Goal: Complete application form: Complete application form

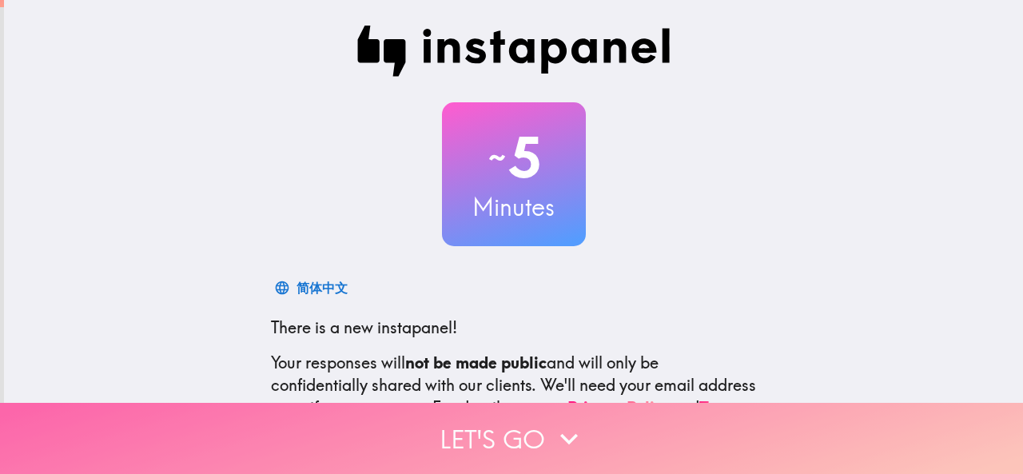
click at [483, 424] on button "Let's go" at bounding box center [511, 438] width 1023 height 71
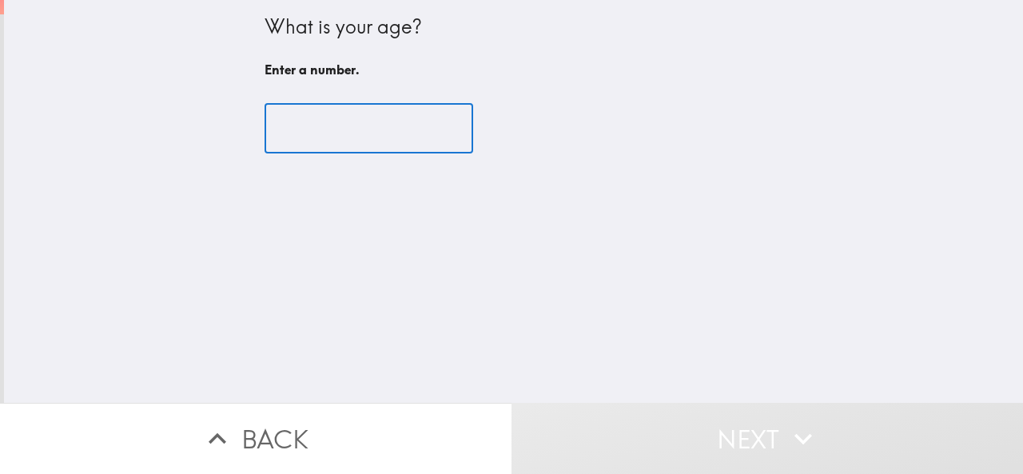
click at [324, 146] on input "number" at bounding box center [369, 129] width 209 height 50
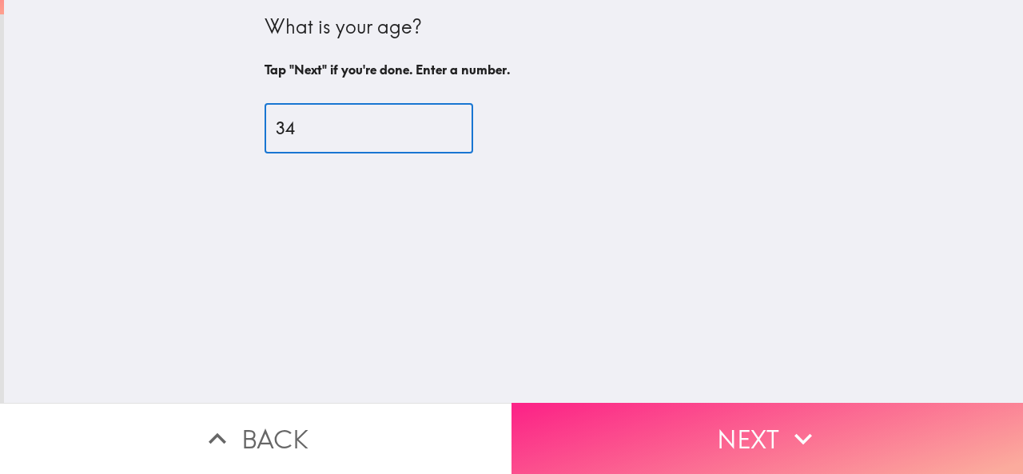
type input "34"
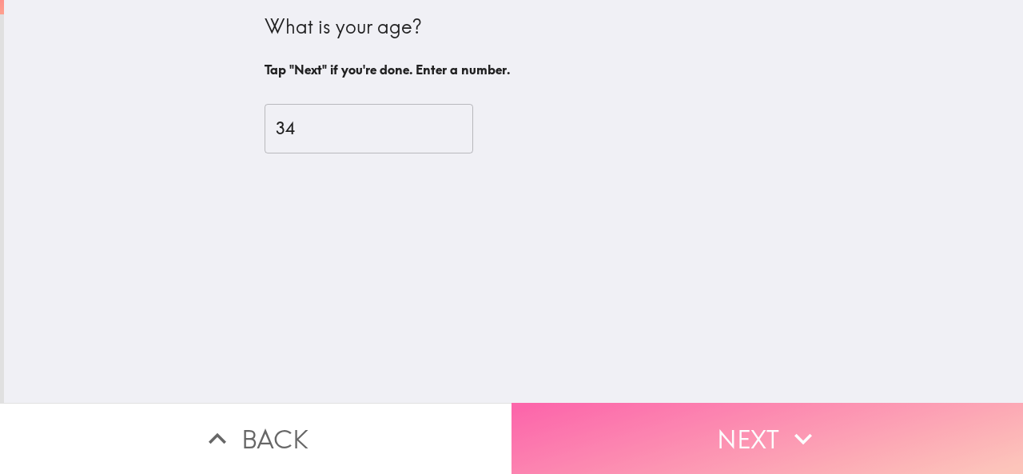
click at [644, 415] on button "Next" at bounding box center [768, 438] width 512 height 71
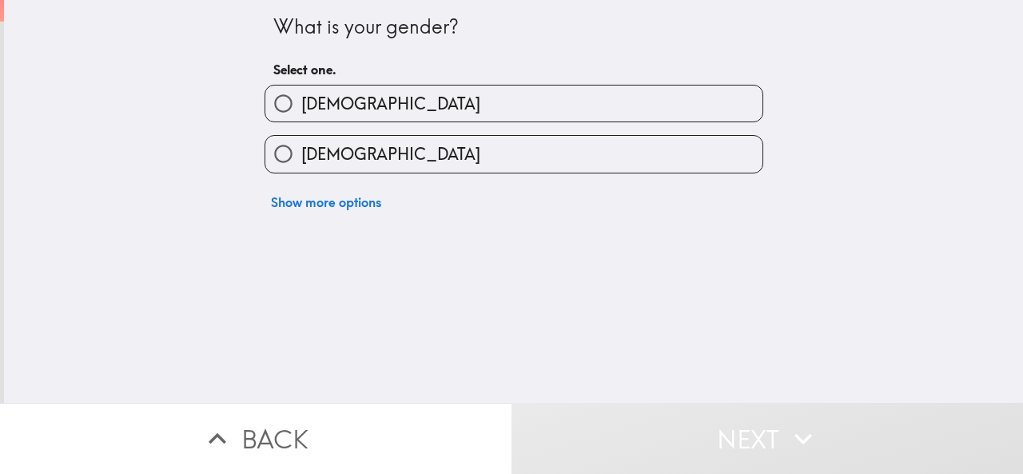
click at [266, 94] on input "[DEMOGRAPHIC_DATA]" at bounding box center [283, 104] width 36 height 36
radio input "true"
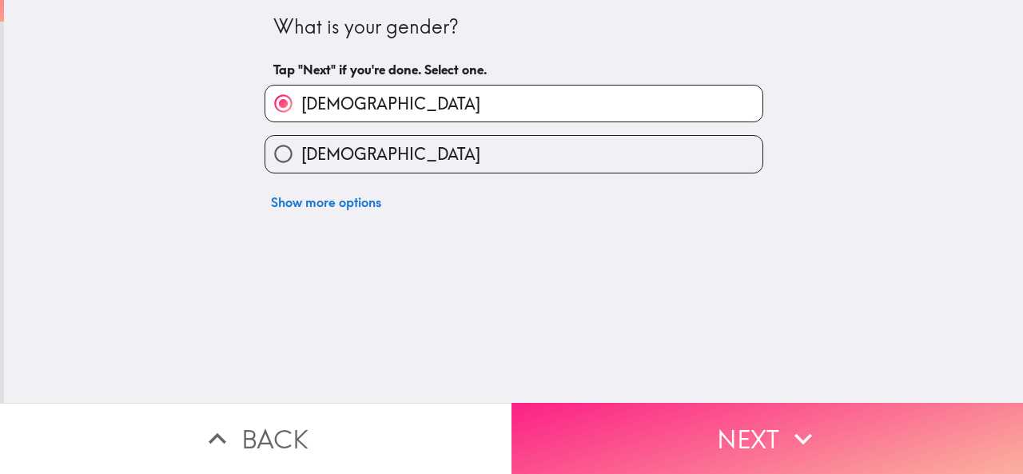
click at [577, 403] on button "Next" at bounding box center [768, 438] width 512 height 71
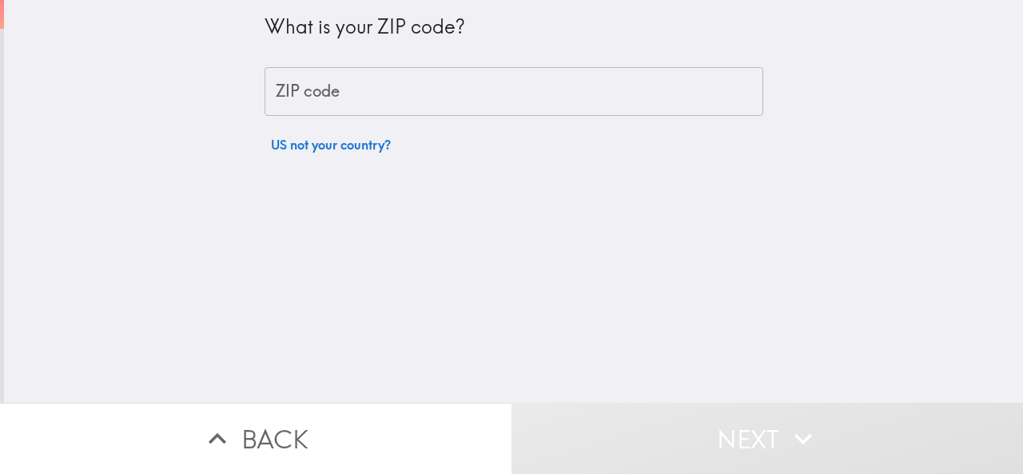
click at [293, 86] on input "ZIP code" at bounding box center [514, 92] width 499 height 50
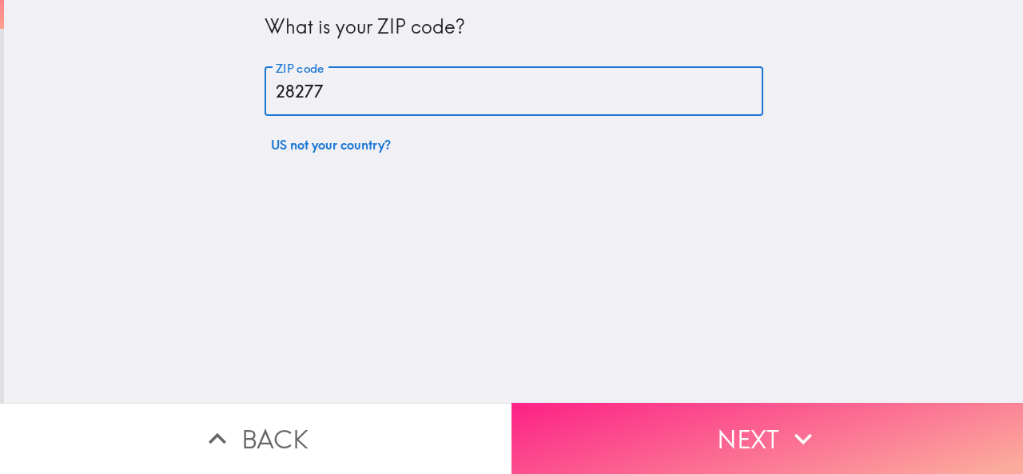
type input "28277"
click at [717, 420] on button "Next" at bounding box center [768, 438] width 512 height 71
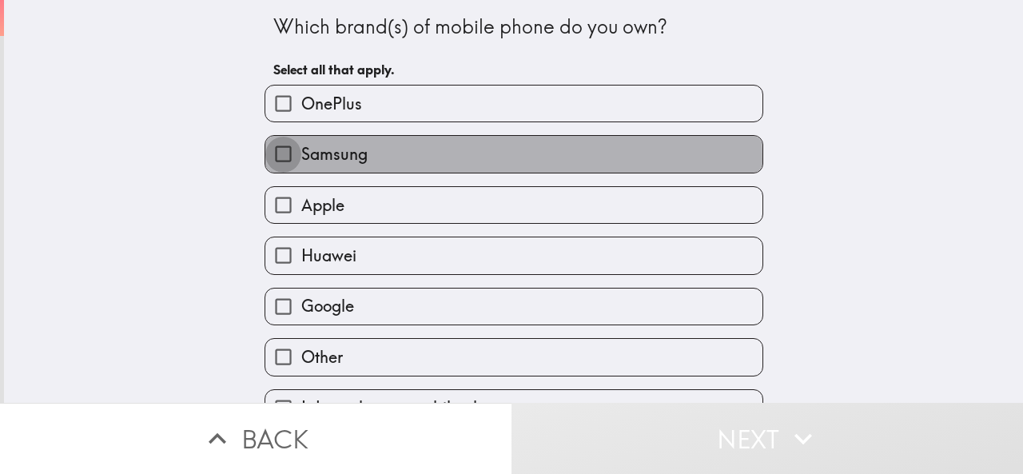
click at [277, 160] on input "Samsung" at bounding box center [283, 154] width 36 height 36
checkbox input "true"
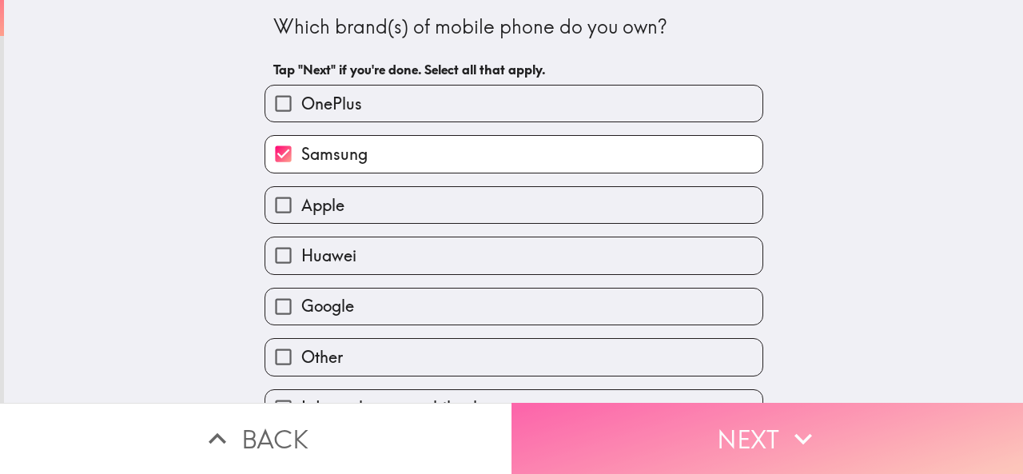
click at [579, 415] on button "Next" at bounding box center [768, 438] width 512 height 71
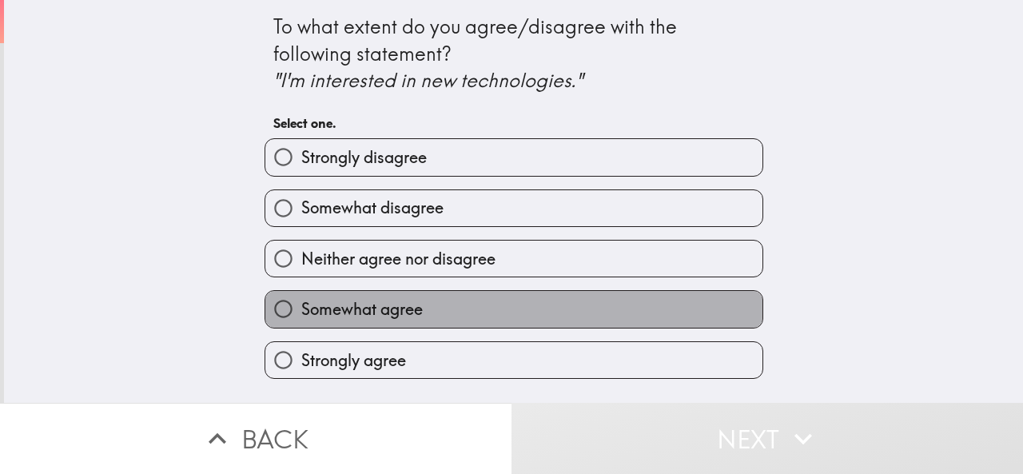
click at [328, 301] on span "Somewhat agree" at bounding box center [361, 309] width 121 height 22
click at [301, 301] on input "Somewhat agree" at bounding box center [283, 309] width 36 height 36
radio input "true"
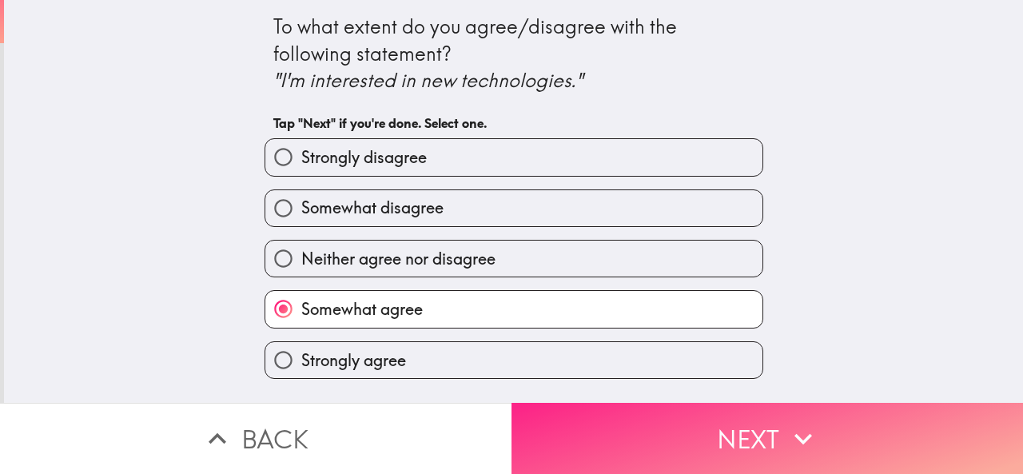
click at [647, 440] on button "Next" at bounding box center [768, 438] width 512 height 71
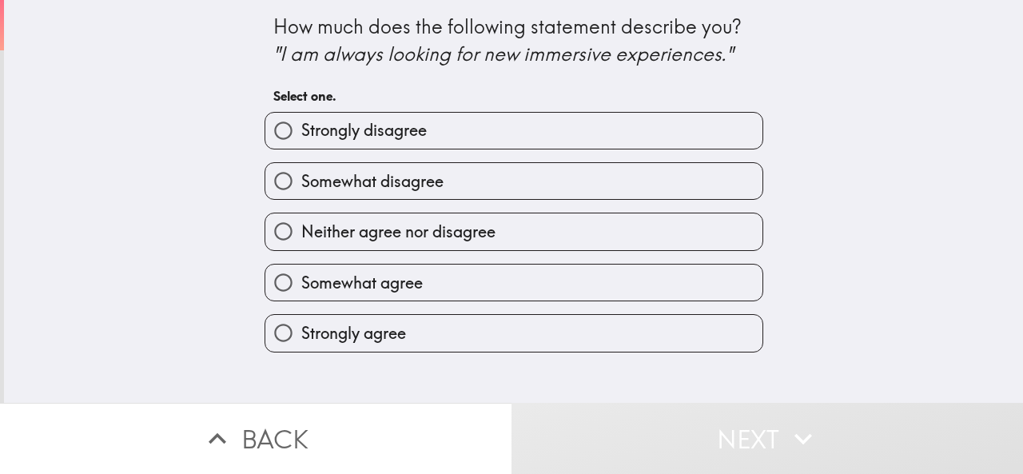
click at [340, 285] on span "Somewhat agree" at bounding box center [361, 283] width 121 height 22
click at [301, 285] on input "Somewhat agree" at bounding box center [283, 283] width 36 height 36
radio input "true"
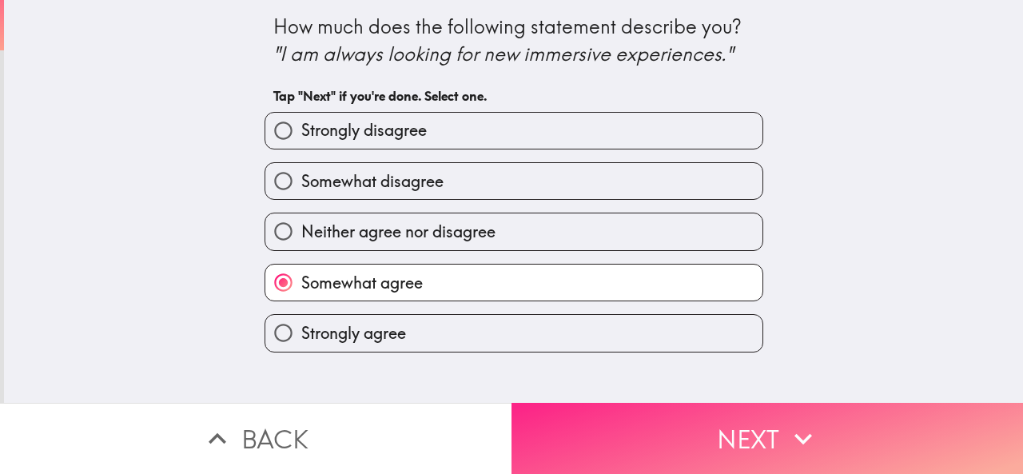
click at [604, 403] on button "Next" at bounding box center [768, 438] width 512 height 71
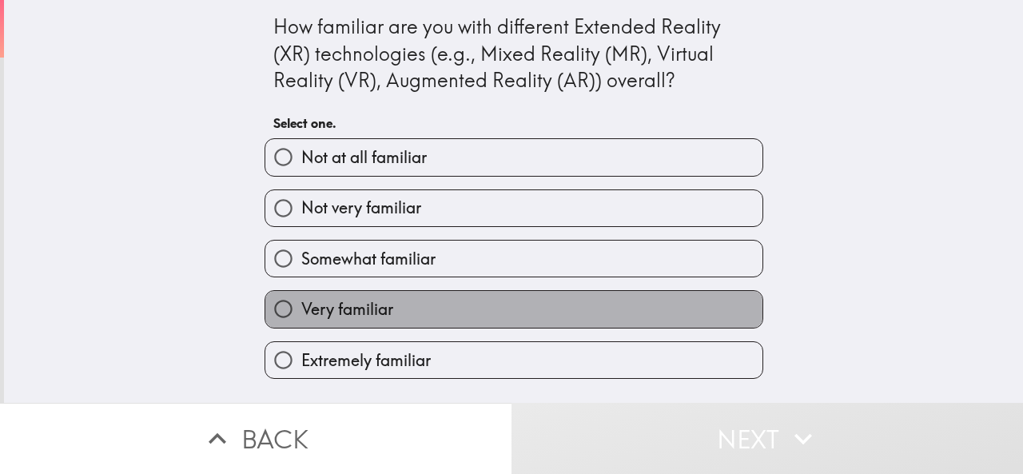
click at [364, 314] on span "Very familiar" at bounding box center [347, 309] width 92 height 22
click at [301, 314] on input "Very familiar" at bounding box center [283, 309] width 36 height 36
radio input "true"
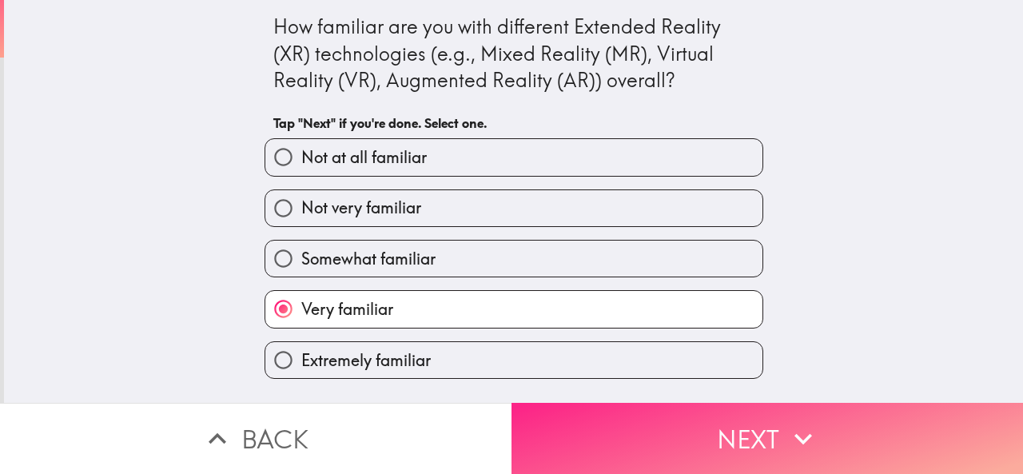
click at [606, 424] on button "Next" at bounding box center [768, 438] width 512 height 71
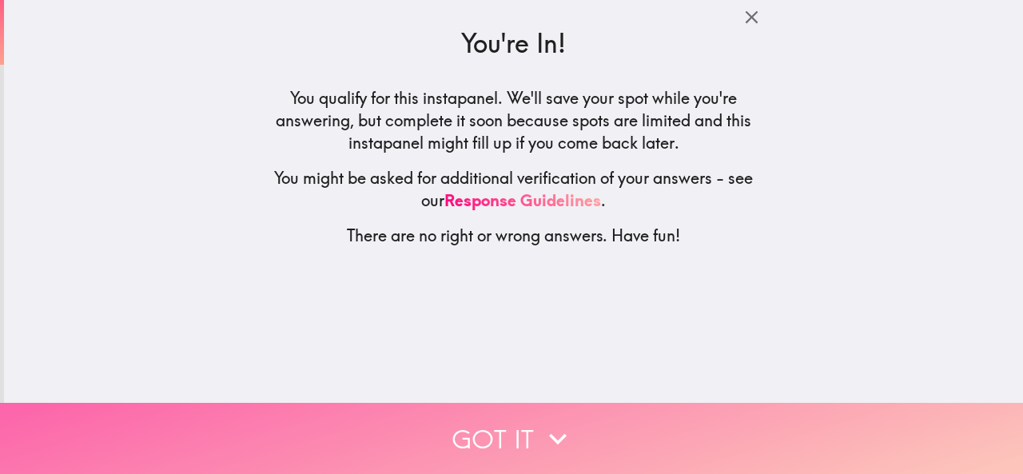
click at [467, 427] on button "Got it" at bounding box center [511, 438] width 1023 height 71
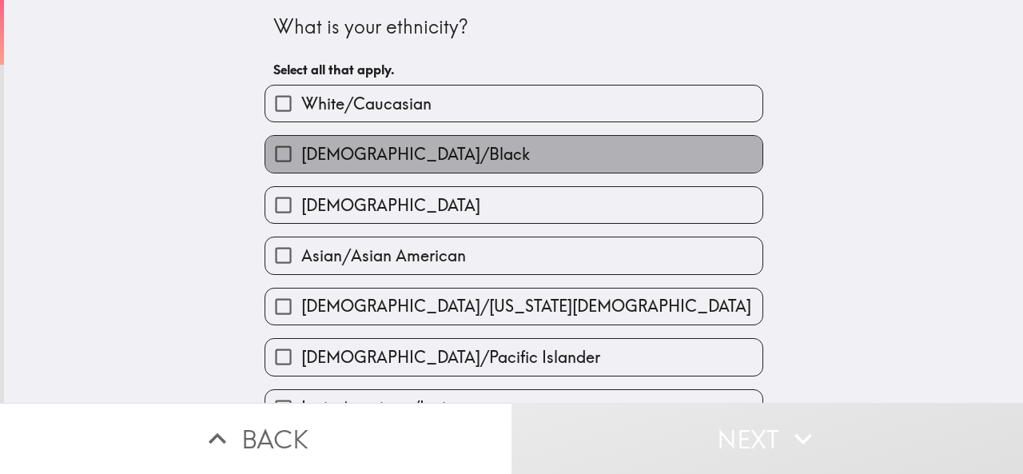
click at [398, 167] on label "[DEMOGRAPHIC_DATA]/Black" at bounding box center [513, 154] width 497 height 36
click at [301, 167] on input "[DEMOGRAPHIC_DATA]/Black" at bounding box center [283, 154] width 36 height 36
checkbox input "true"
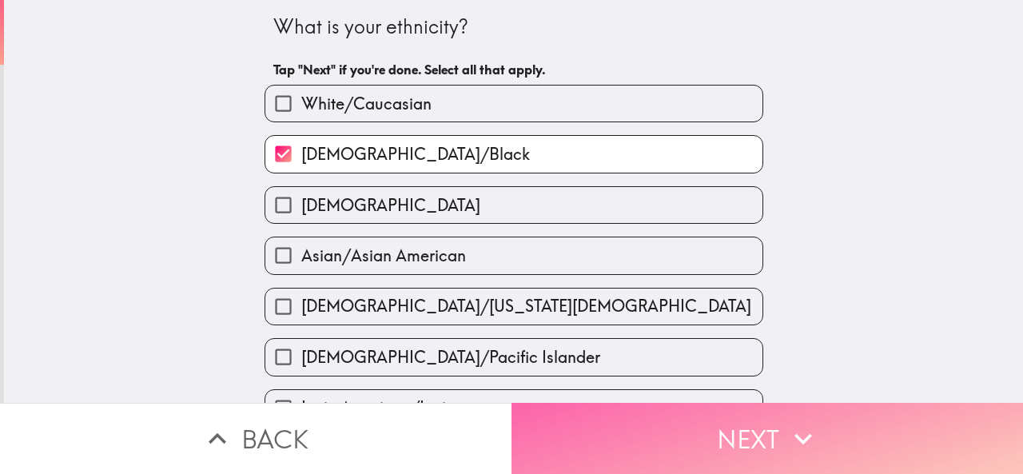
click at [687, 426] on button "Next" at bounding box center [768, 438] width 512 height 71
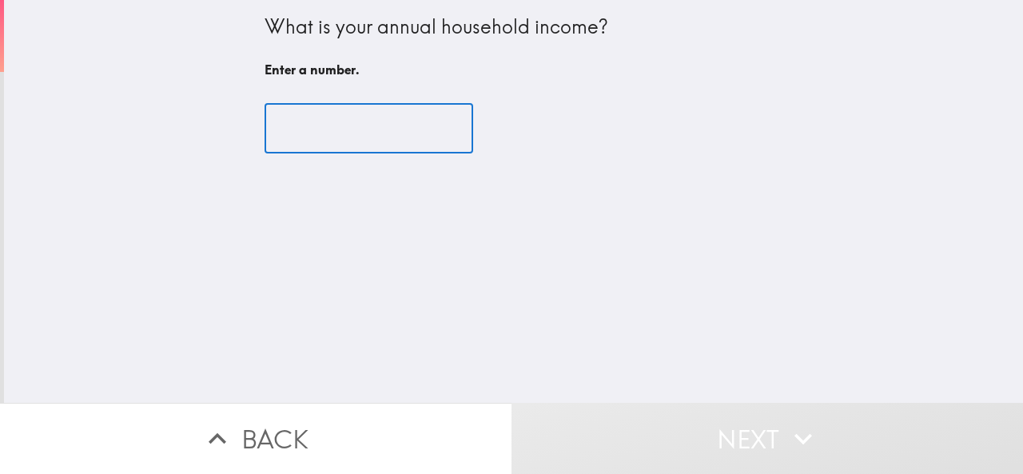
click at [324, 117] on input "number" at bounding box center [369, 129] width 209 height 50
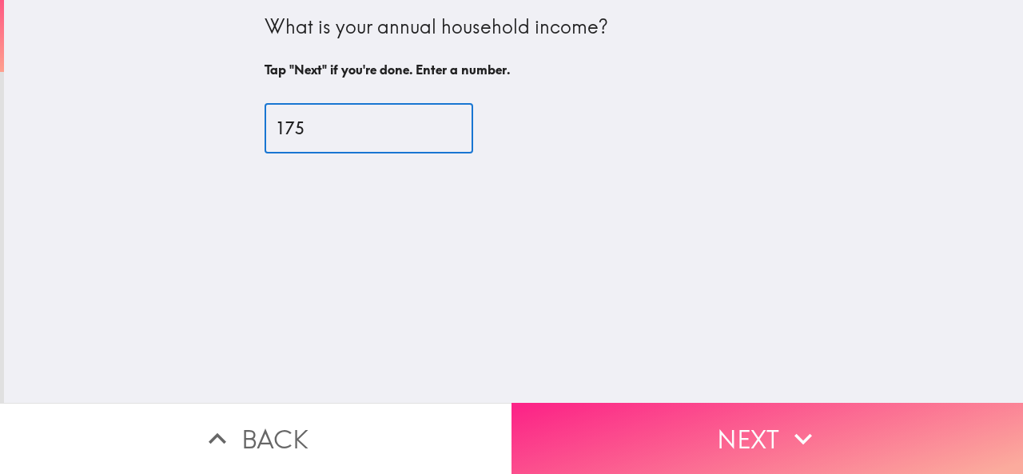
type input "175"
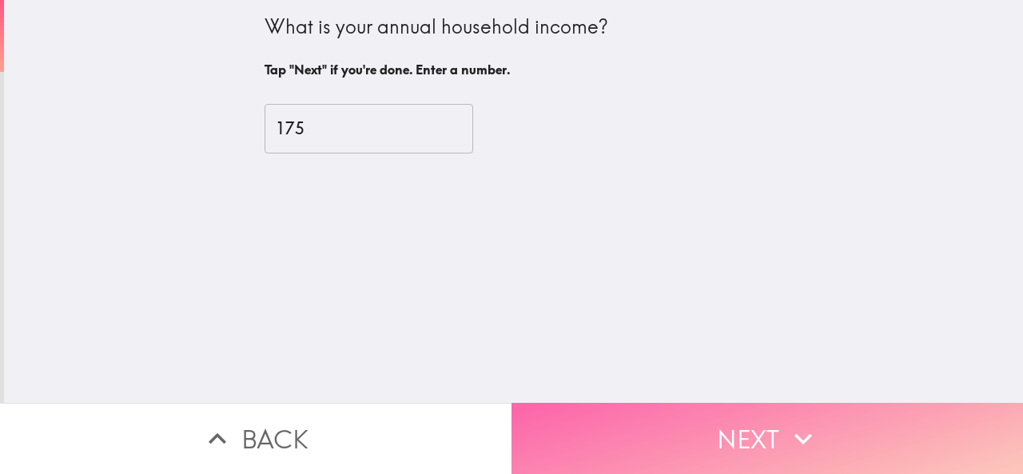
click at [713, 410] on button "Next" at bounding box center [768, 438] width 512 height 71
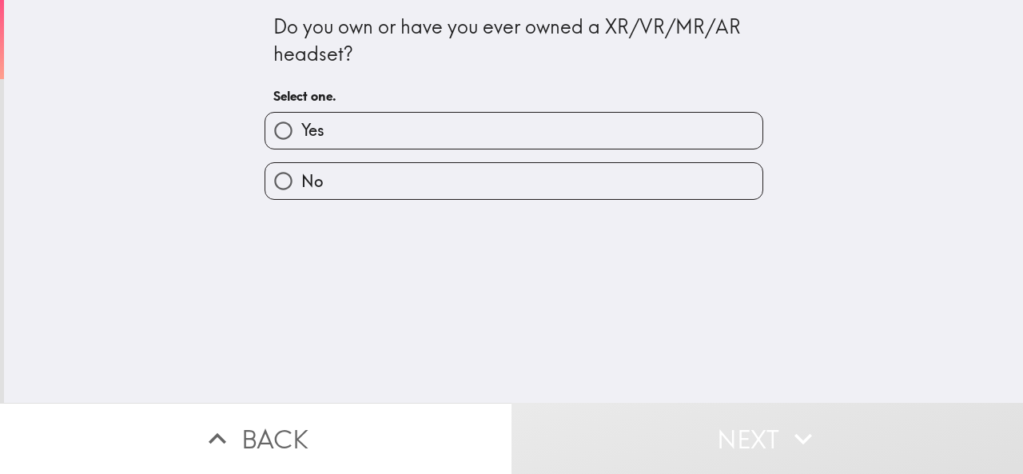
click at [285, 123] on input "Yes" at bounding box center [283, 131] width 36 height 36
radio input "true"
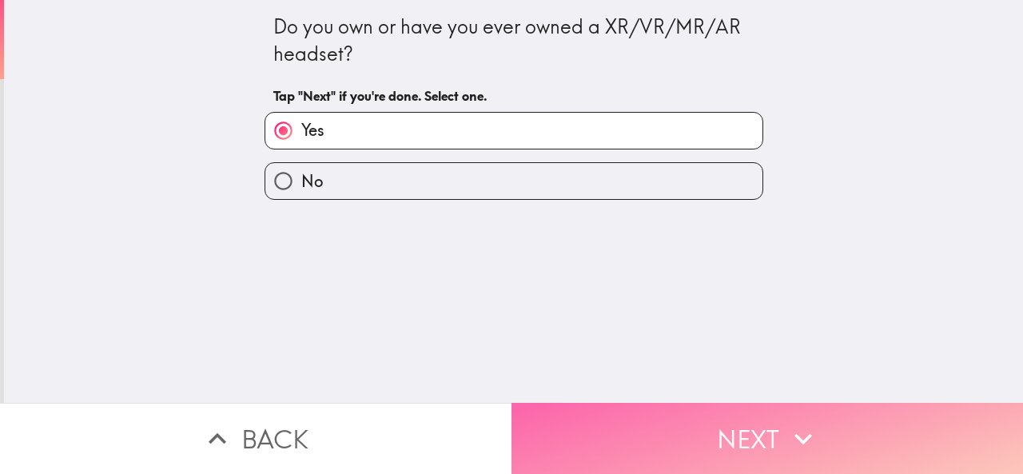
click at [611, 428] on button "Next" at bounding box center [768, 438] width 512 height 71
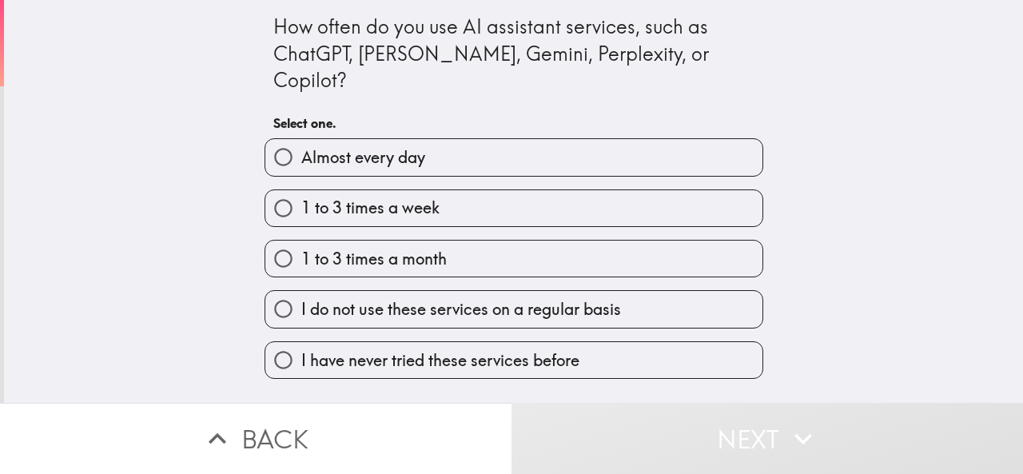
click at [340, 197] on span "1 to 3 times a week" at bounding box center [370, 208] width 138 height 22
click at [301, 190] on input "1 to 3 times a week" at bounding box center [283, 208] width 36 height 36
radio input "true"
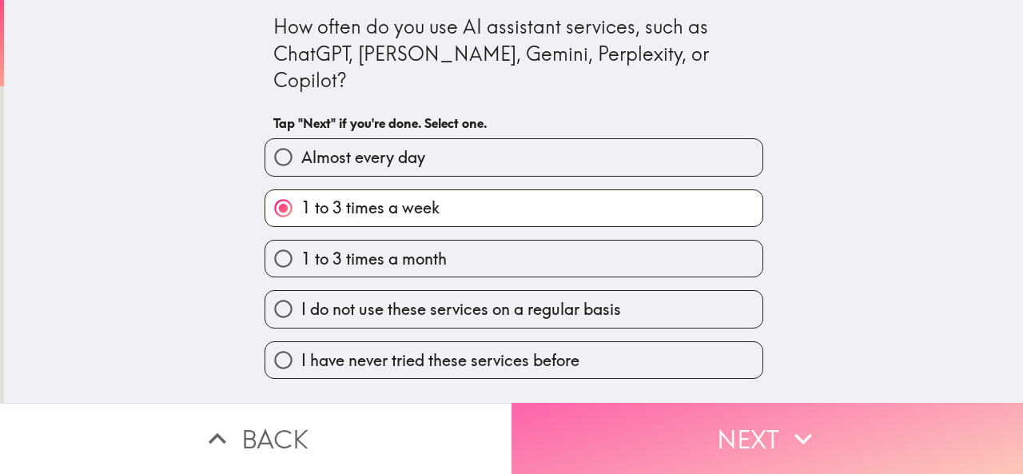
click at [663, 421] on button "Next" at bounding box center [768, 438] width 512 height 71
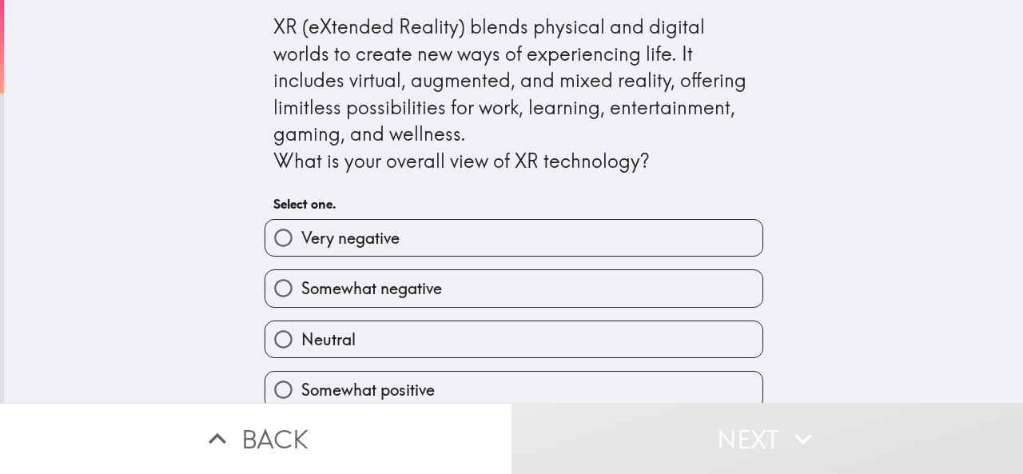
click at [155, 277] on div "XR (eXtended Reality) blends physical and digital worlds to create new ways of …" at bounding box center [513, 201] width 1019 height 403
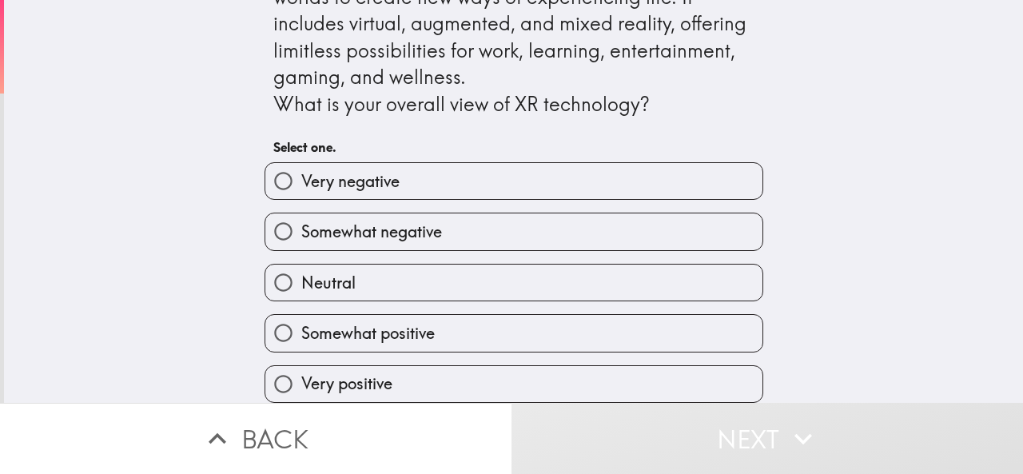
scroll to position [71, 0]
click at [289, 317] on input "Somewhat positive" at bounding box center [283, 333] width 36 height 36
radio input "true"
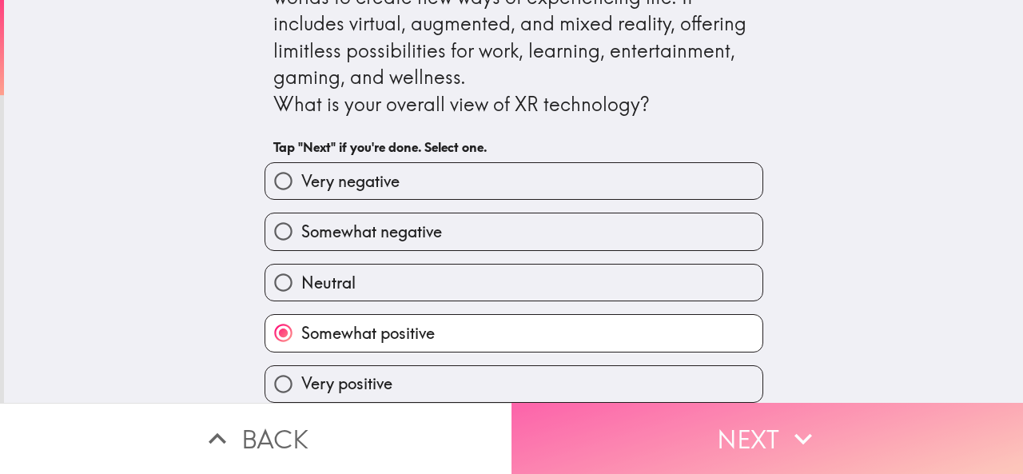
click at [597, 428] on button "Next" at bounding box center [768, 438] width 512 height 71
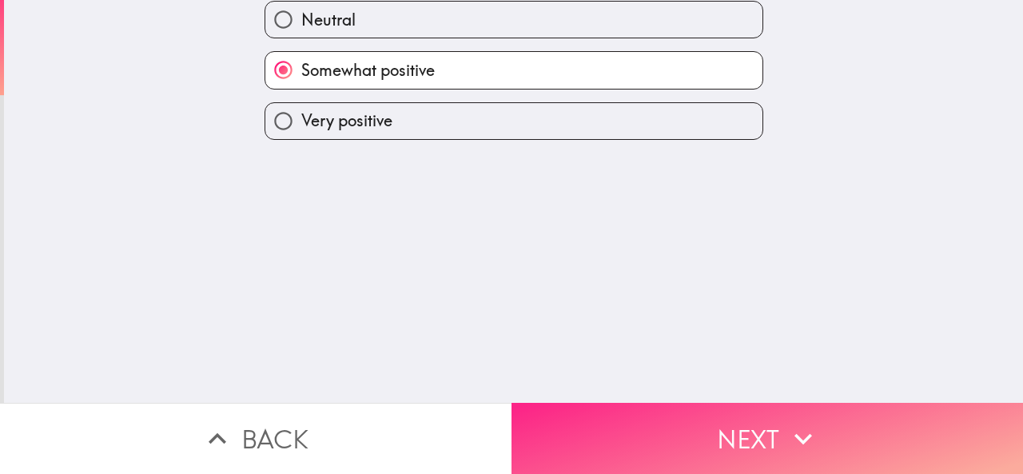
scroll to position [0, 0]
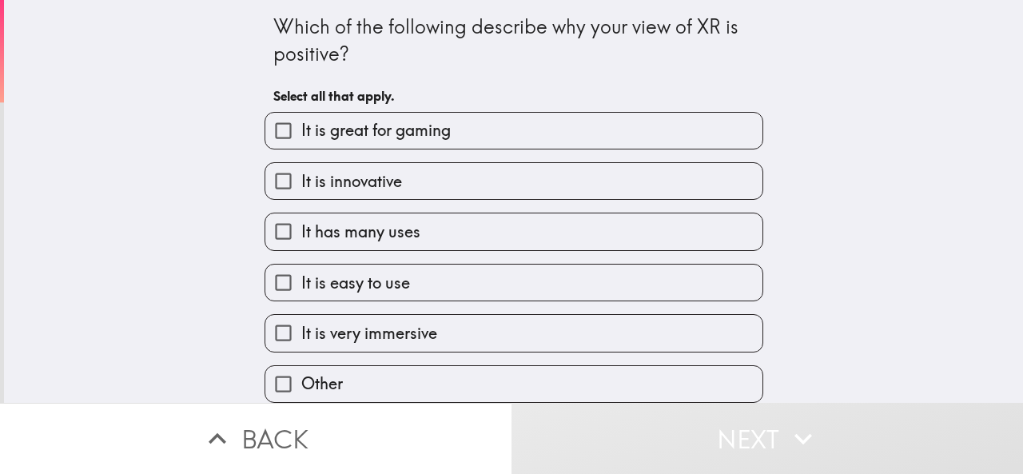
click at [301, 277] on span "It is easy to use" at bounding box center [355, 283] width 109 height 22
click at [294, 277] on input "It is easy to use" at bounding box center [283, 283] width 36 height 36
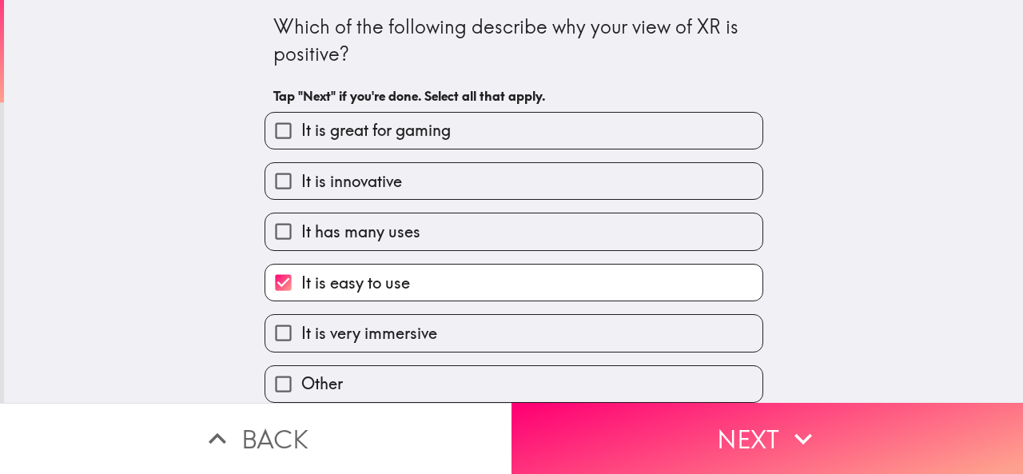
click at [418, 269] on label "It is easy to use" at bounding box center [513, 283] width 497 height 36
click at [301, 269] on input "It is easy to use" at bounding box center [283, 283] width 36 height 36
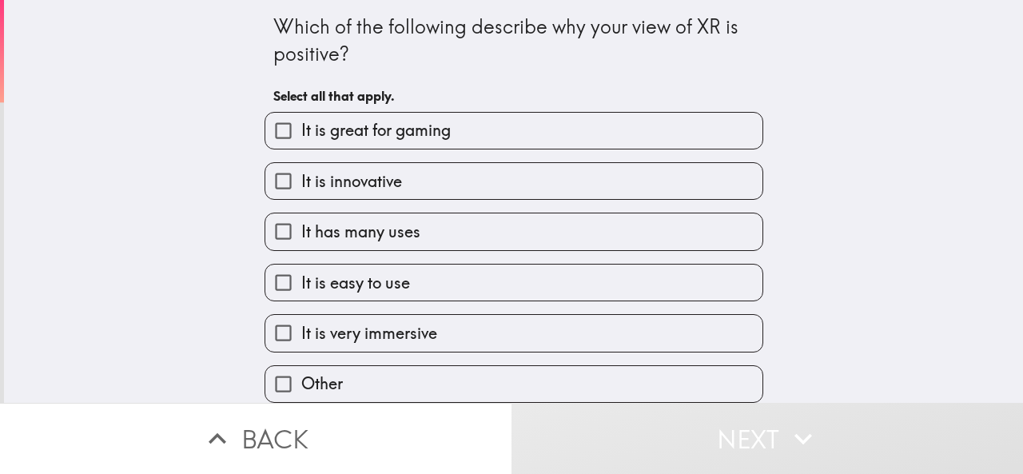
click at [356, 285] on span "It is easy to use" at bounding box center [355, 283] width 109 height 22
click at [301, 285] on input "It is easy to use" at bounding box center [283, 283] width 36 height 36
checkbox input "true"
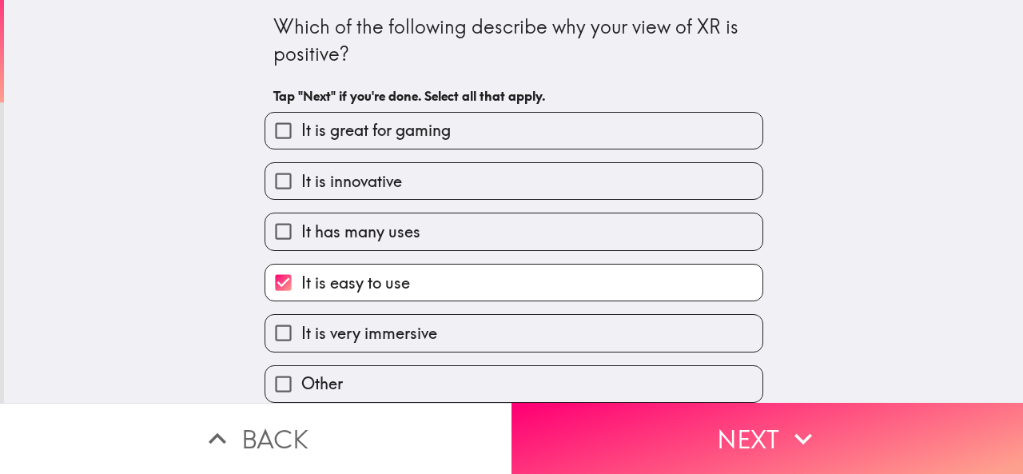
click at [352, 229] on span "It has many uses" at bounding box center [360, 232] width 119 height 22
click at [301, 229] on input "It has many uses" at bounding box center [283, 231] width 36 height 36
checkbox input "true"
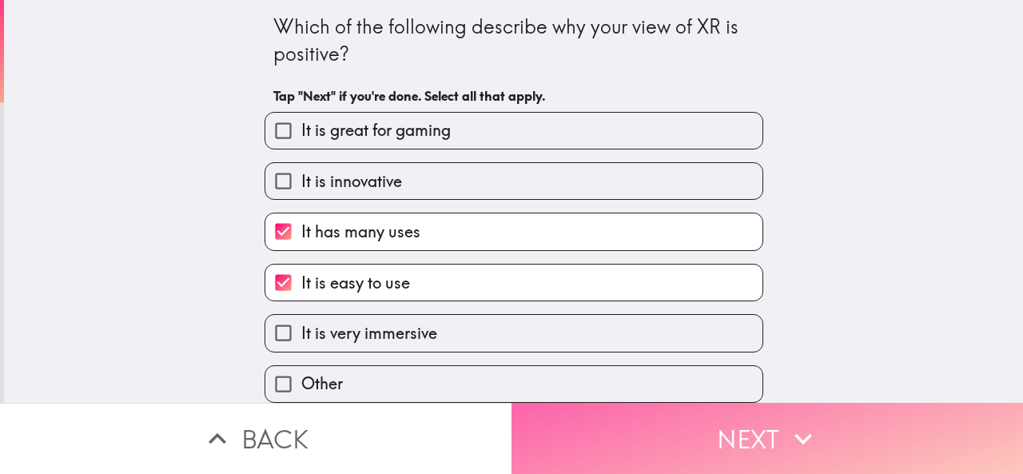
click at [676, 436] on button "Next" at bounding box center [768, 438] width 512 height 71
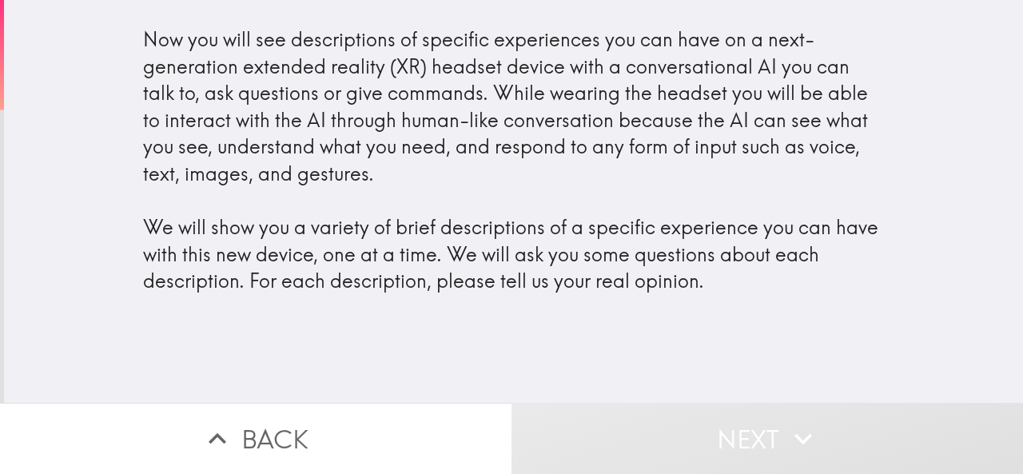
click at [398, 241] on div "Now you will see descriptions of specific experiences you can have on a next-ge…" at bounding box center [514, 160] width 742 height 269
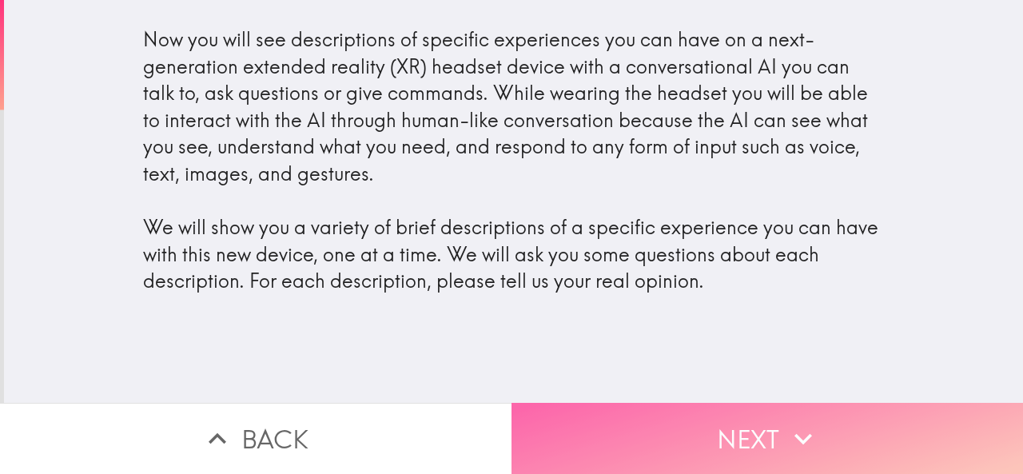
click at [610, 424] on button "Next" at bounding box center [768, 438] width 512 height 71
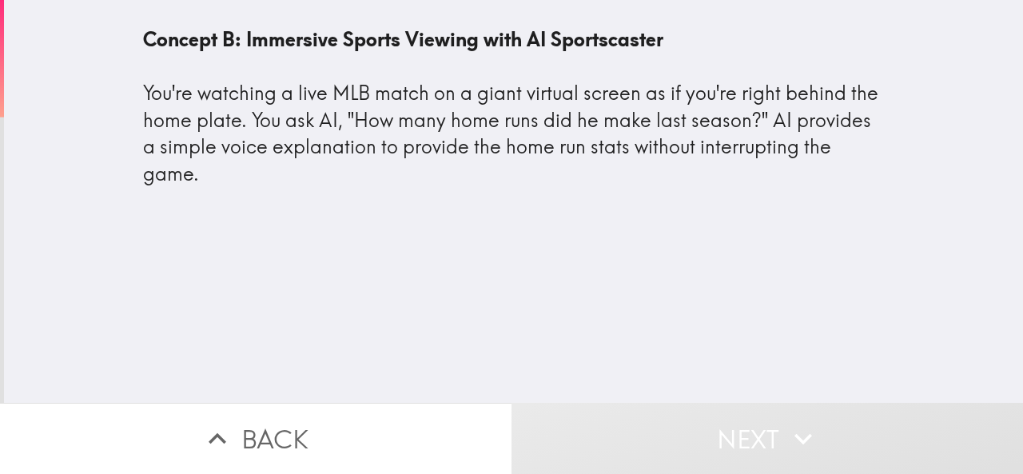
click at [715, 420] on button "Next" at bounding box center [768, 438] width 512 height 71
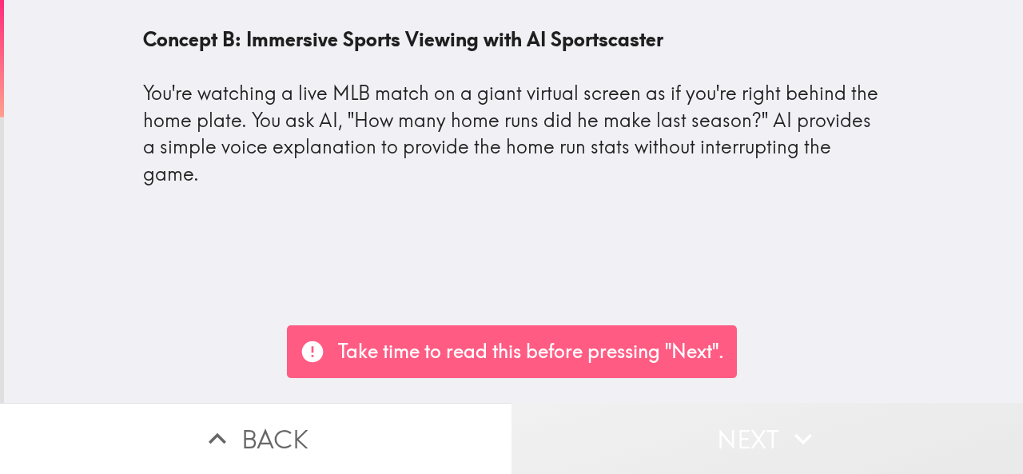
click at [683, 421] on button "Next" at bounding box center [768, 438] width 512 height 71
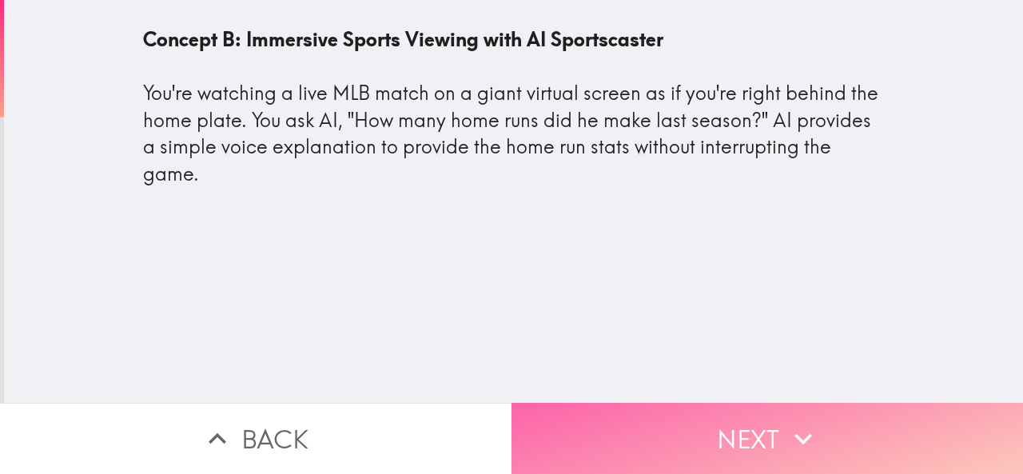
click at [639, 447] on button "Next" at bounding box center [768, 438] width 512 height 71
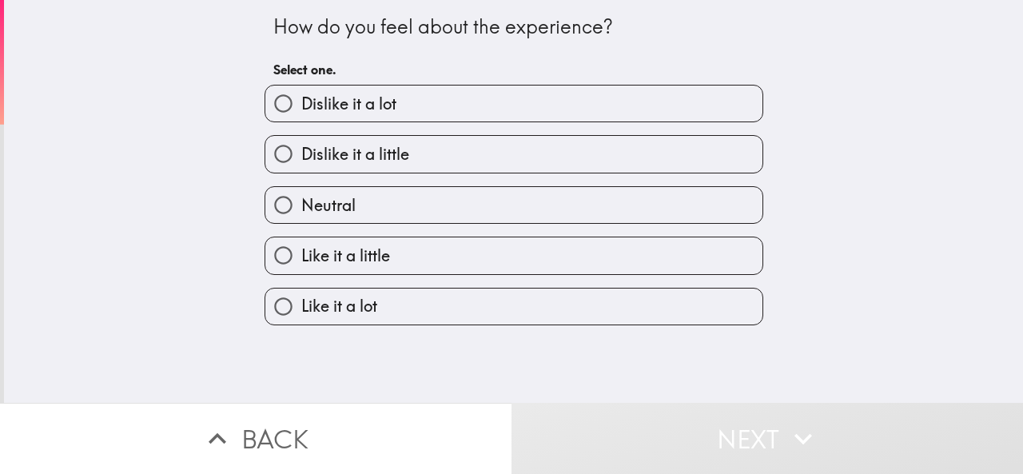
click at [275, 213] on input "Neutral" at bounding box center [283, 205] width 36 height 36
radio input "true"
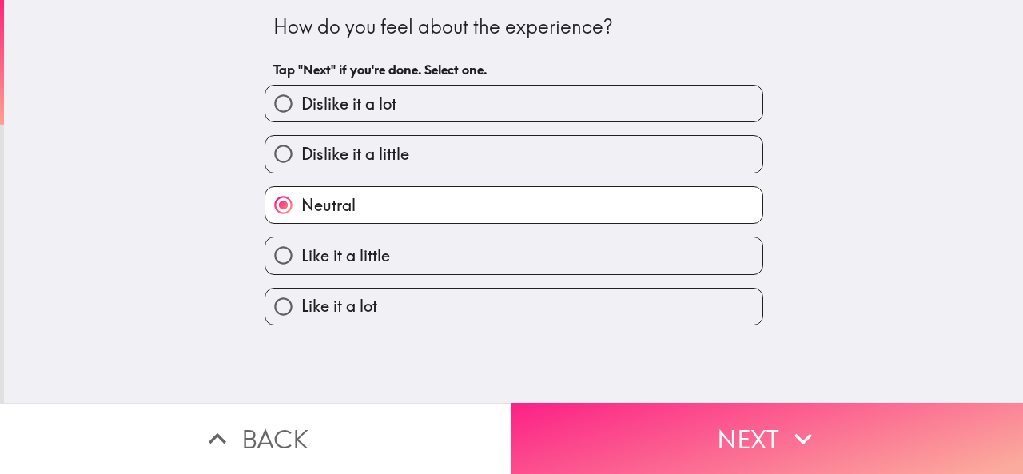
click at [579, 440] on button "Next" at bounding box center [768, 438] width 512 height 71
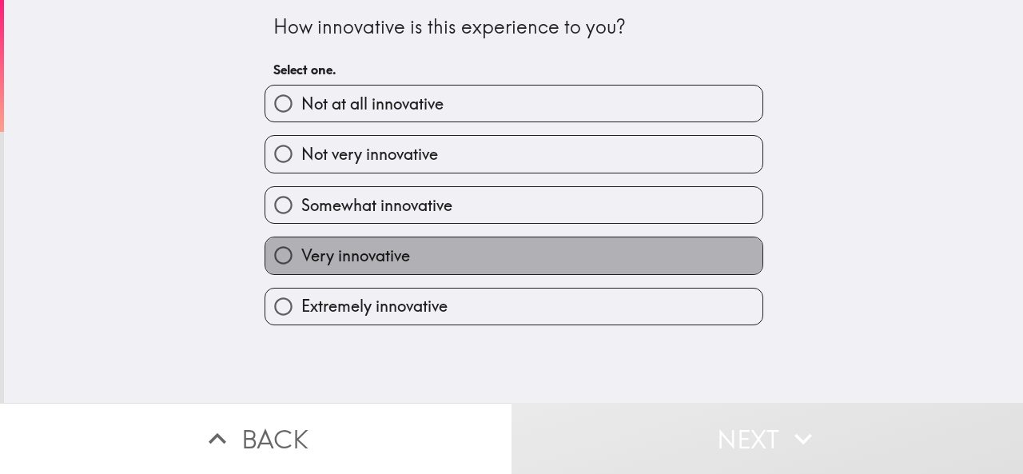
click at [331, 260] on span "Very innovative" at bounding box center [355, 256] width 109 height 22
click at [301, 260] on input "Very innovative" at bounding box center [283, 255] width 36 height 36
radio input "true"
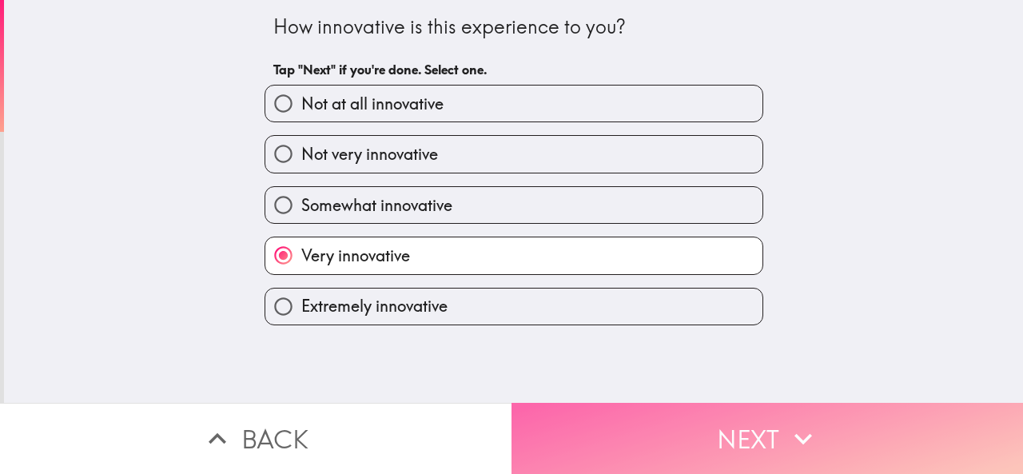
click at [617, 447] on button "Next" at bounding box center [768, 438] width 512 height 71
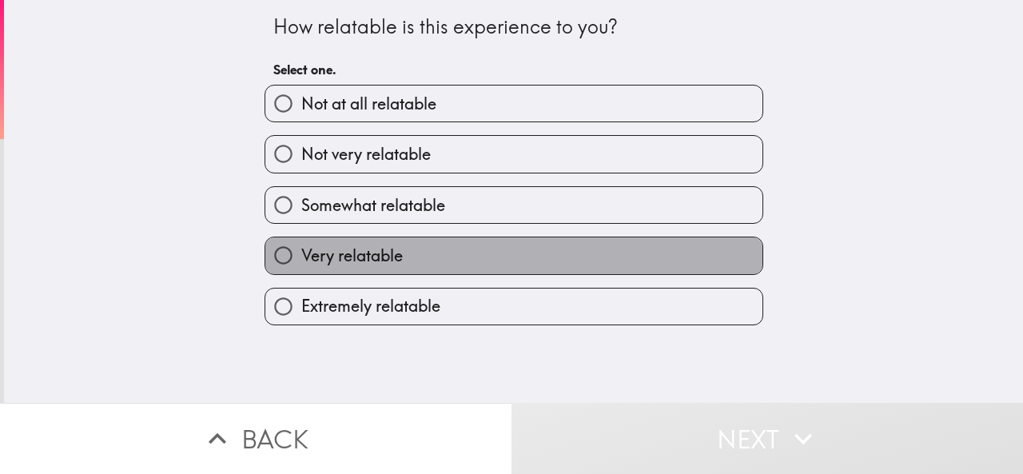
click at [328, 246] on span "Very relatable" at bounding box center [352, 256] width 102 height 22
click at [301, 246] on input "Very relatable" at bounding box center [283, 255] width 36 height 36
radio input "true"
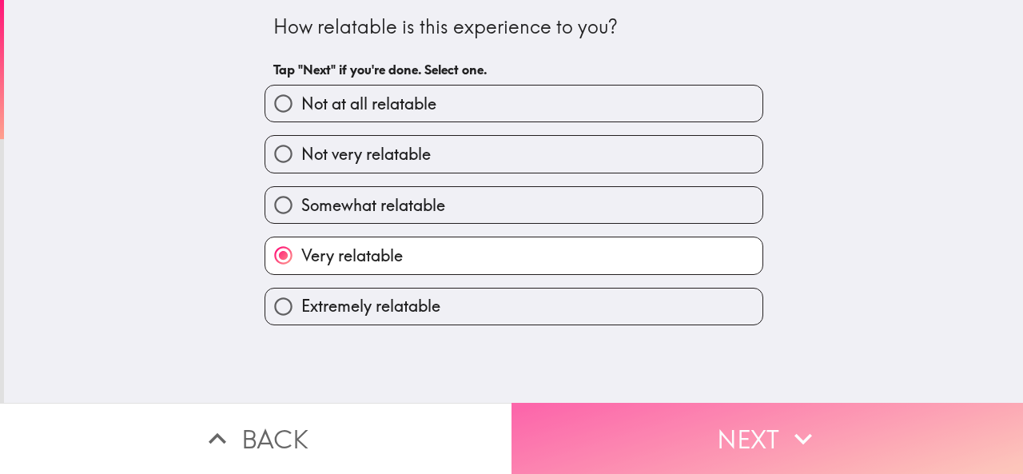
click at [575, 412] on button "Next" at bounding box center [768, 438] width 512 height 71
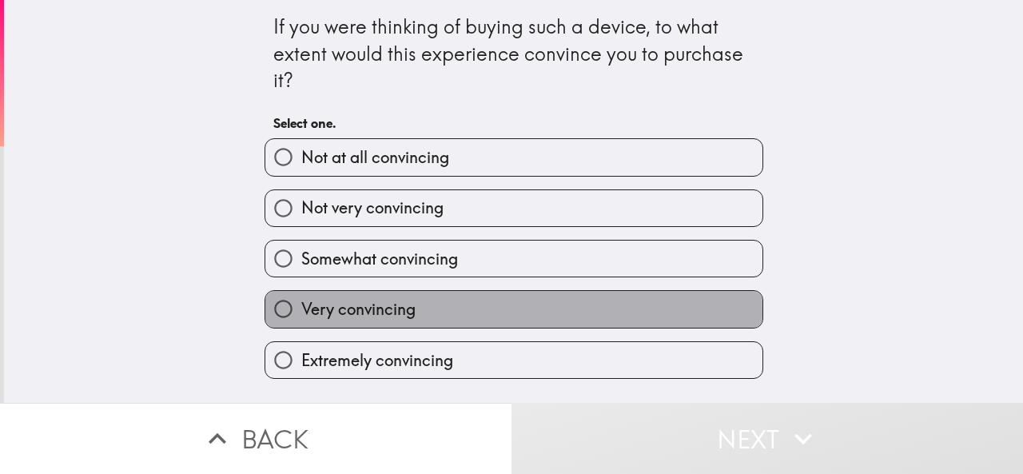
click at [384, 313] on span "Very convincing" at bounding box center [358, 309] width 114 height 22
click at [301, 313] on input "Very convincing" at bounding box center [283, 309] width 36 height 36
radio input "true"
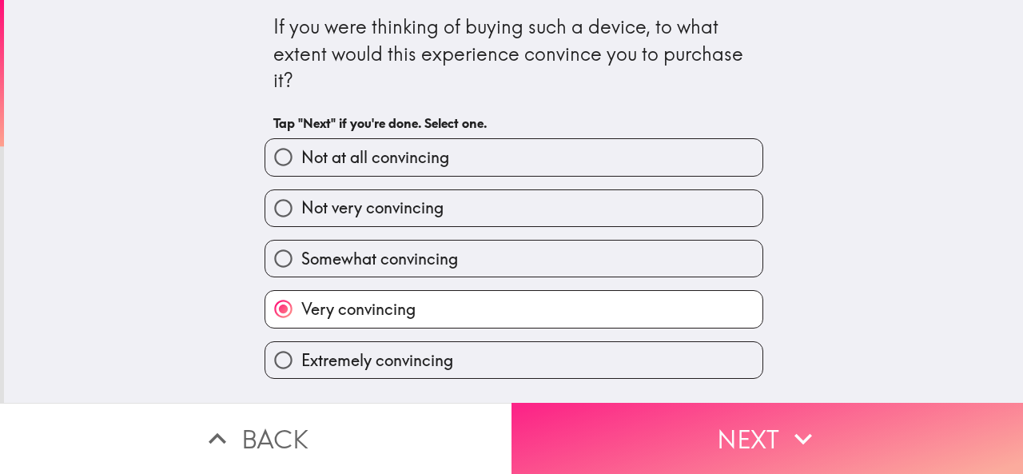
click at [612, 416] on button "Next" at bounding box center [768, 438] width 512 height 71
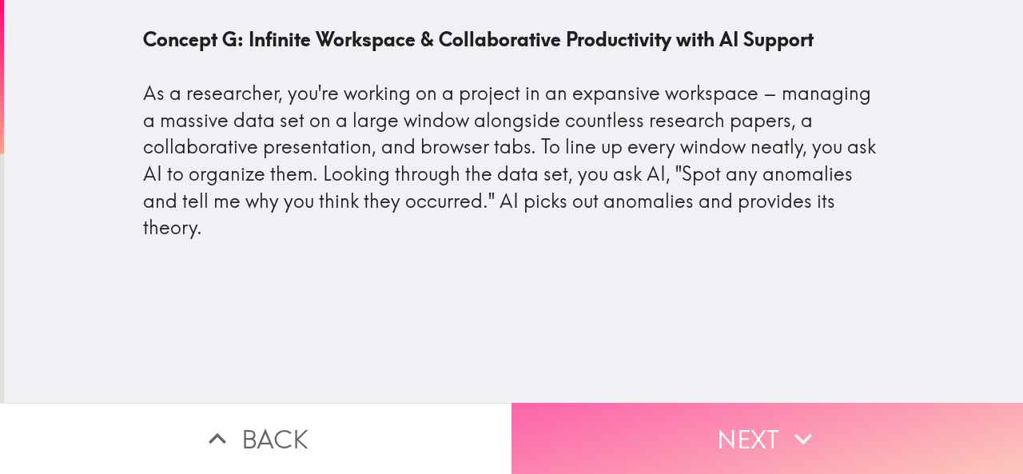
click at [547, 422] on button "Next" at bounding box center [768, 438] width 512 height 71
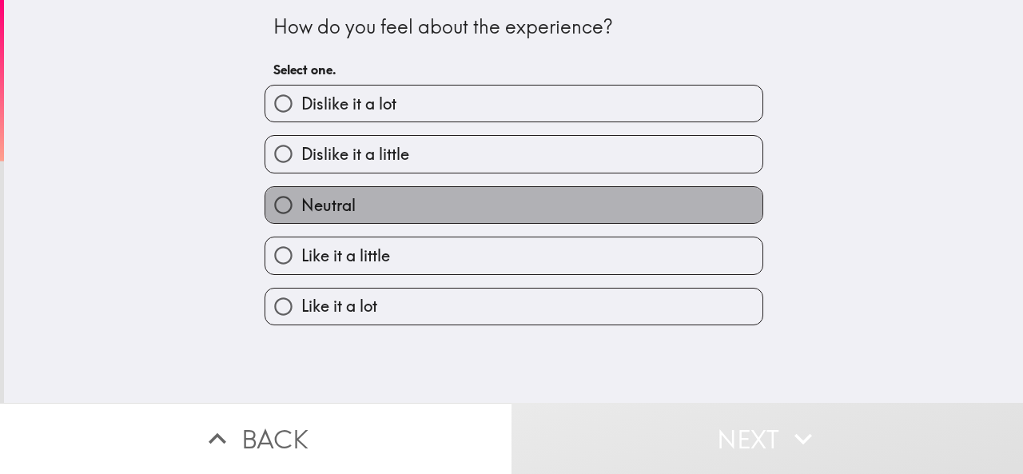
click at [349, 207] on label "Neutral" at bounding box center [513, 205] width 497 height 36
click at [301, 207] on input "Neutral" at bounding box center [283, 205] width 36 height 36
radio input "true"
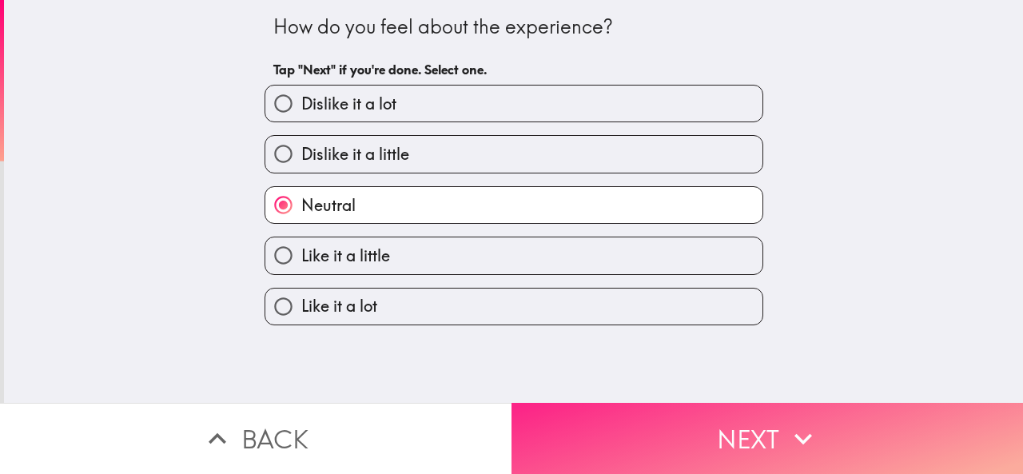
click at [583, 415] on button "Next" at bounding box center [768, 438] width 512 height 71
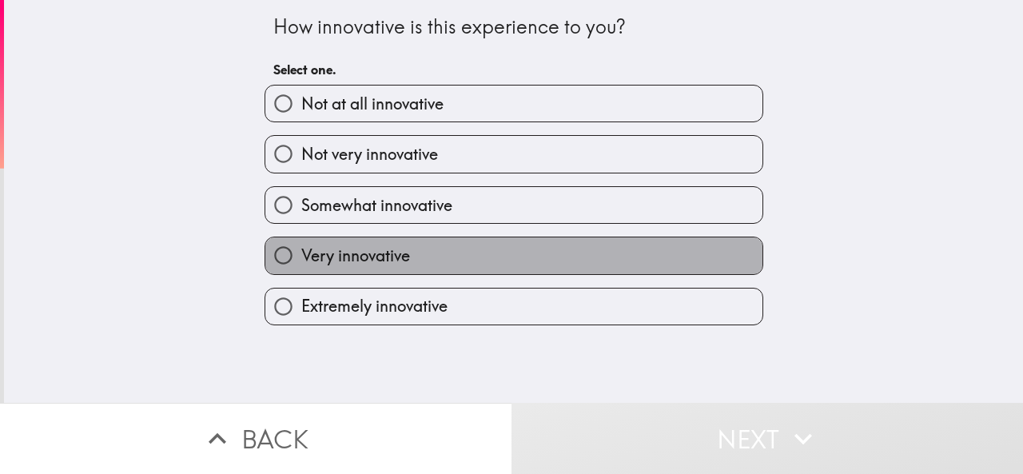
click at [300, 245] on label "Very innovative" at bounding box center [513, 255] width 497 height 36
click at [300, 245] on input "Very innovative" at bounding box center [283, 255] width 36 height 36
radio input "true"
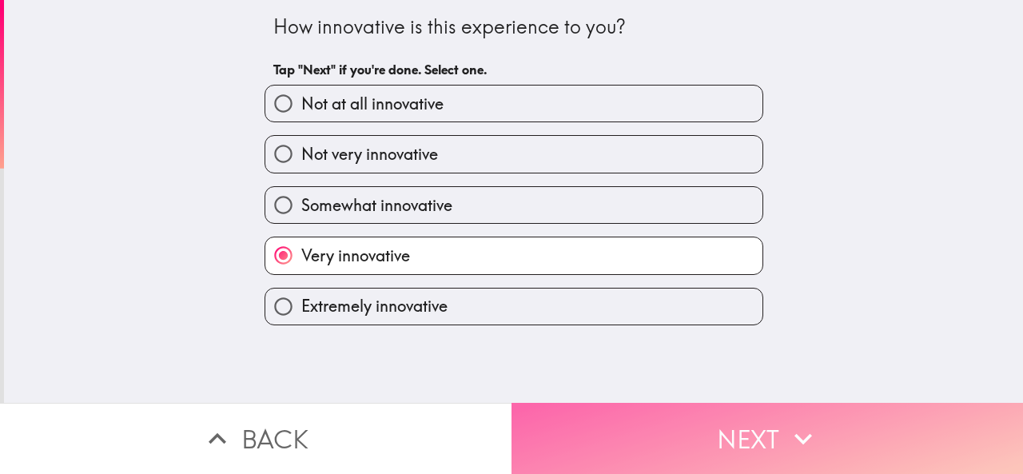
click at [592, 431] on button "Next" at bounding box center [768, 438] width 512 height 71
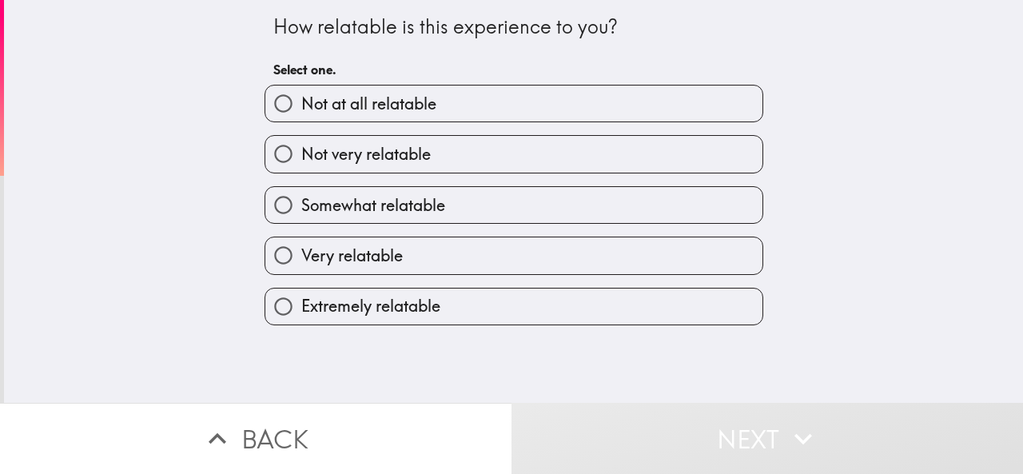
click at [332, 258] on span "Very relatable" at bounding box center [352, 256] width 102 height 22
click at [301, 258] on input "Very relatable" at bounding box center [283, 255] width 36 height 36
radio input "true"
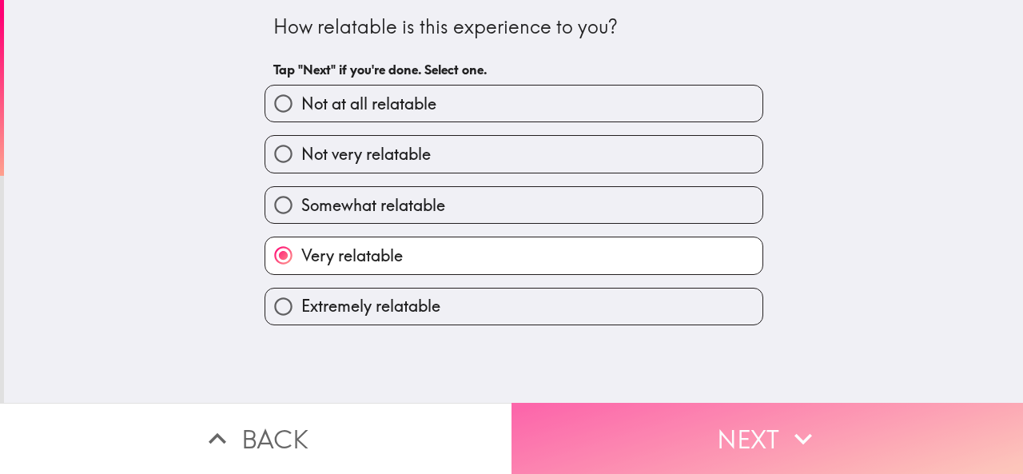
click at [579, 423] on button "Next" at bounding box center [768, 438] width 512 height 71
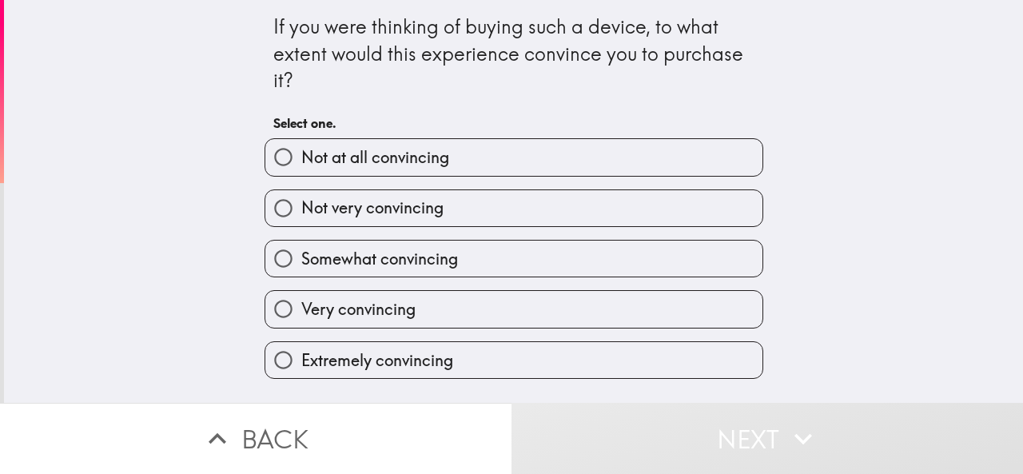
click at [347, 308] on span "Very convincing" at bounding box center [358, 309] width 114 height 22
click at [301, 308] on input "Very convincing" at bounding box center [283, 309] width 36 height 36
radio input "true"
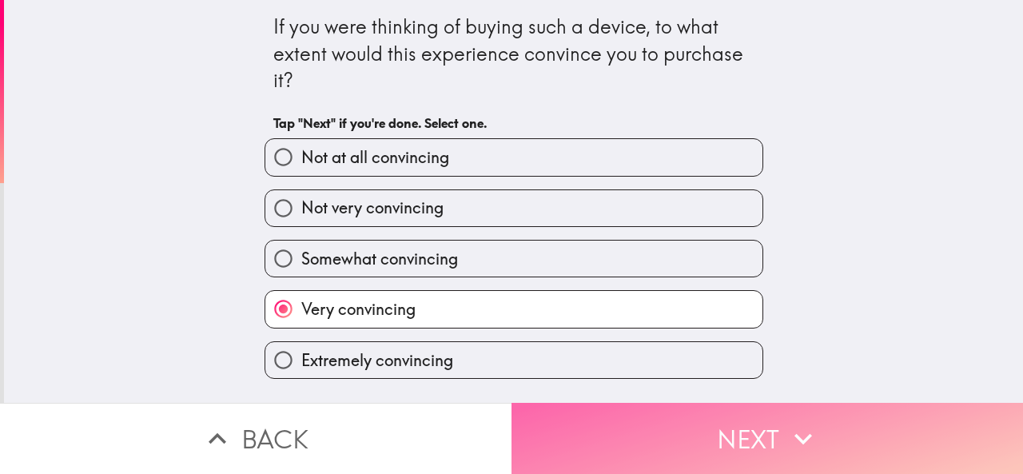
click at [598, 422] on button "Next" at bounding box center [768, 438] width 512 height 71
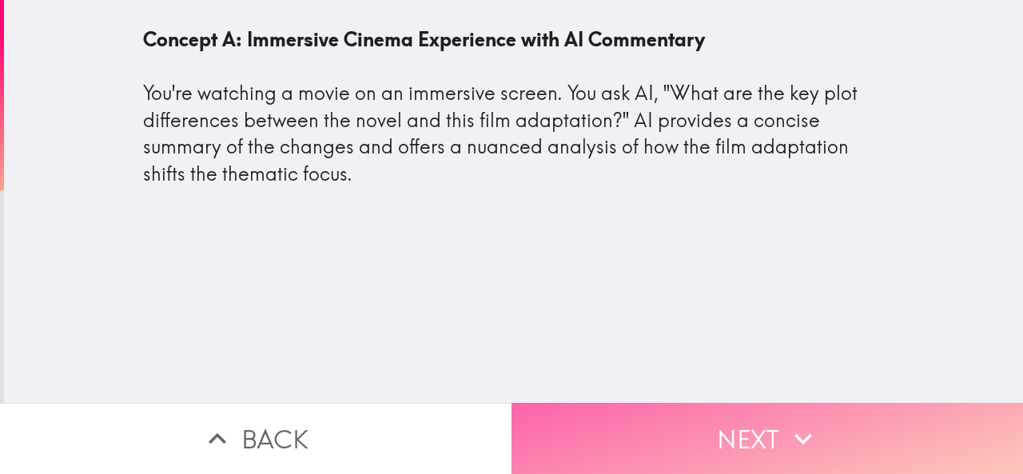
click at [598, 445] on button "Next" at bounding box center [768, 438] width 512 height 71
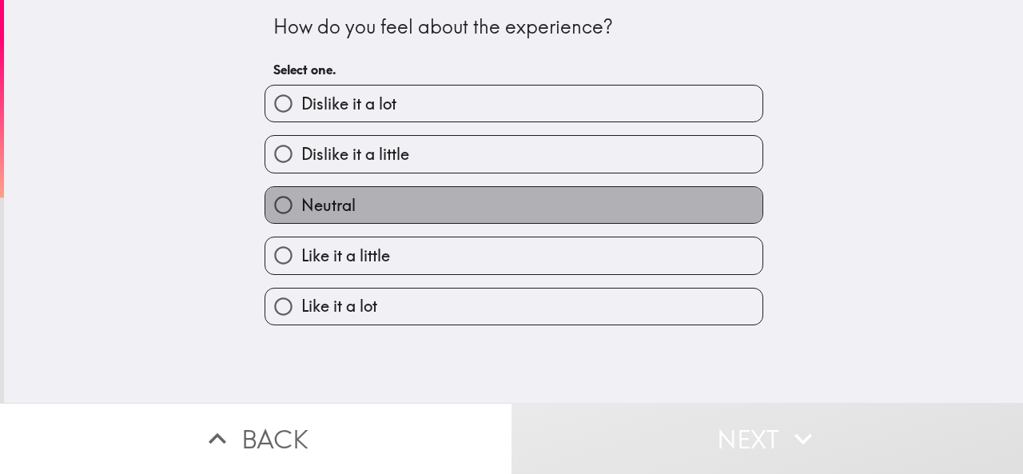
click at [345, 210] on label "Neutral" at bounding box center [513, 205] width 497 height 36
click at [301, 210] on input "Neutral" at bounding box center [283, 205] width 36 height 36
radio input "true"
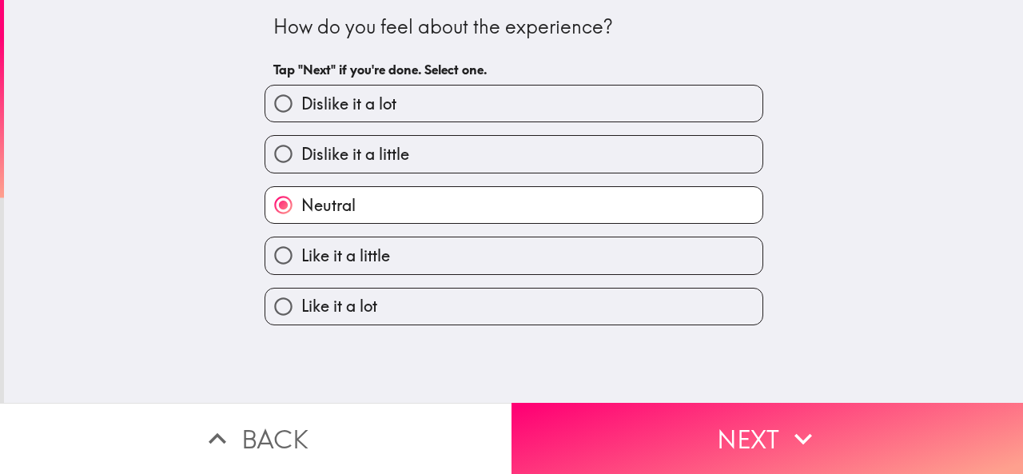
click at [345, 210] on label "Neutral" at bounding box center [513, 205] width 497 height 36
click at [301, 210] on input "Neutral" at bounding box center [283, 205] width 36 height 36
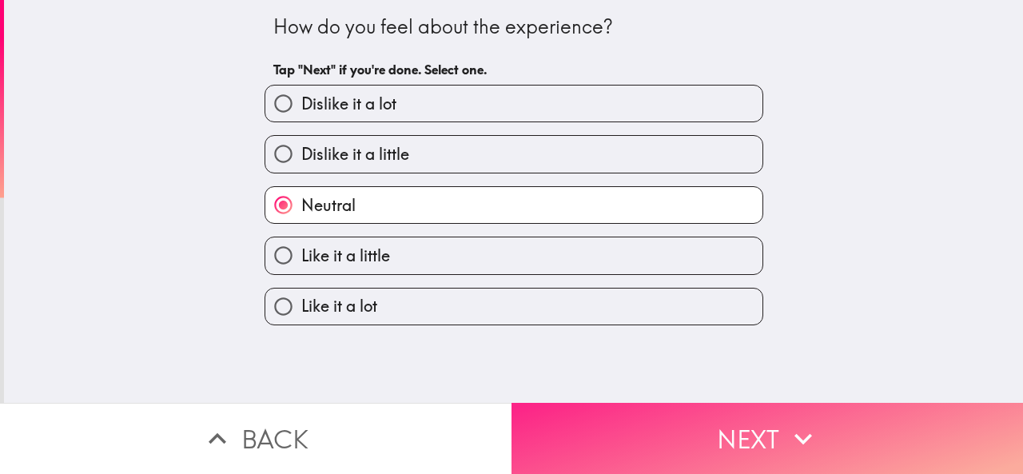
click at [611, 425] on button "Next" at bounding box center [768, 438] width 512 height 71
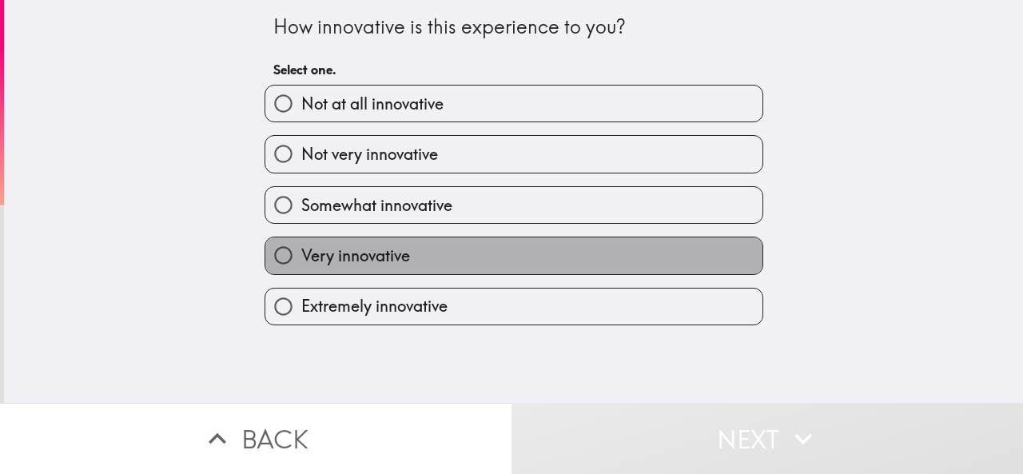
click at [363, 248] on span "Very innovative" at bounding box center [355, 256] width 109 height 22
click at [301, 248] on input "Very innovative" at bounding box center [283, 255] width 36 height 36
radio input "true"
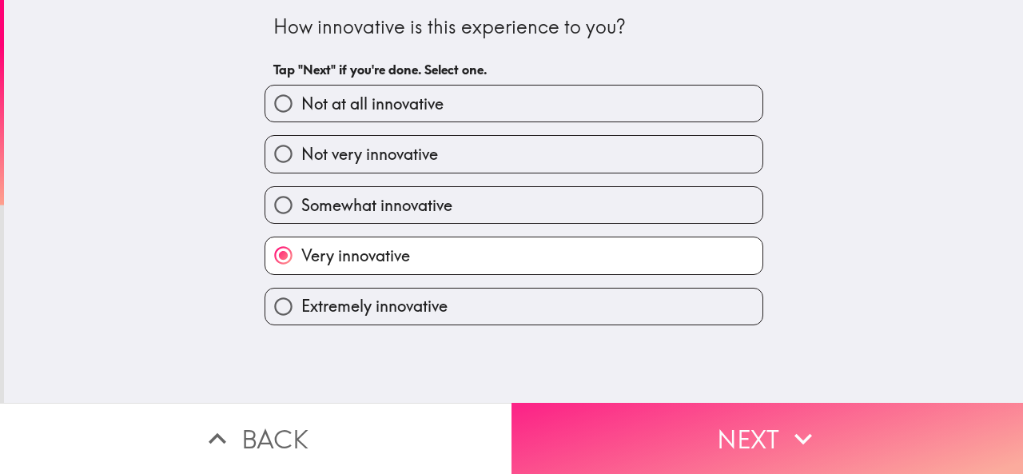
click at [594, 418] on button "Next" at bounding box center [768, 438] width 512 height 71
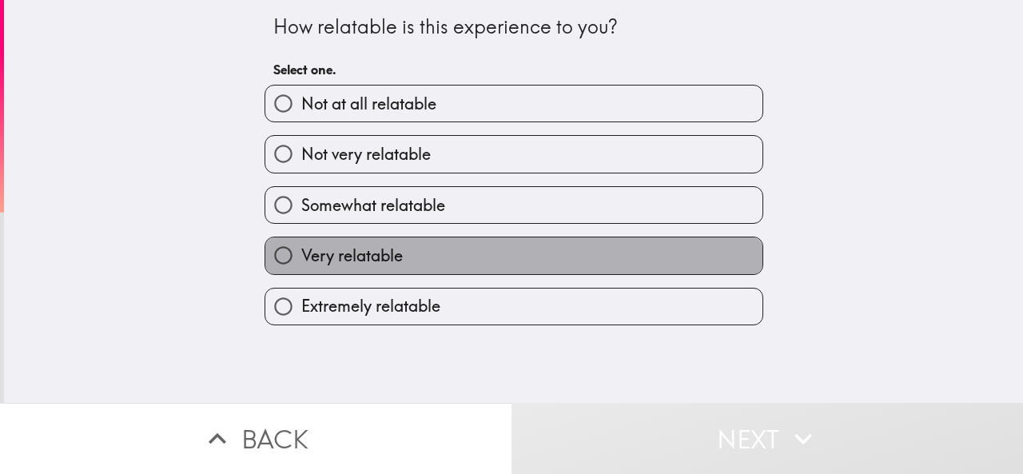
click at [364, 251] on span "Very relatable" at bounding box center [352, 256] width 102 height 22
click at [301, 251] on input "Very relatable" at bounding box center [283, 255] width 36 height 36
radio input "true"
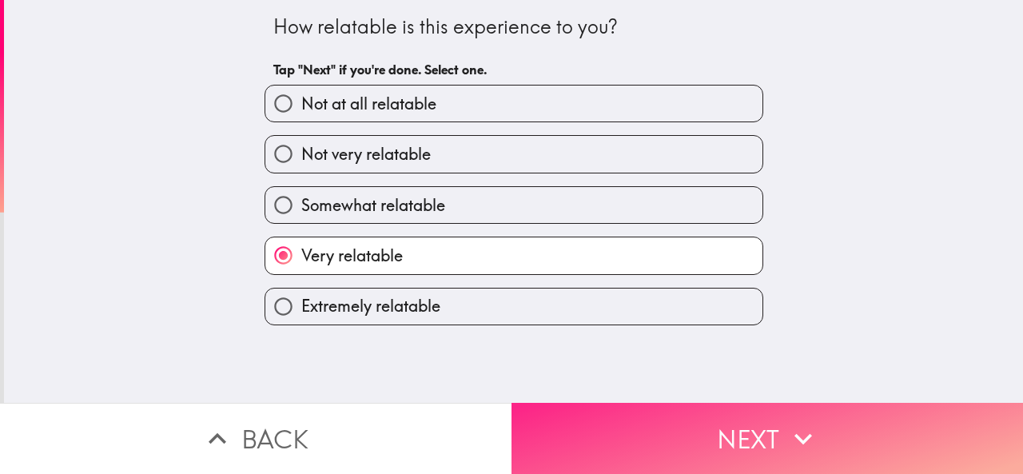
click at [582, 428] on button "Next" at bounding box center [768, 438] width 512 height 71
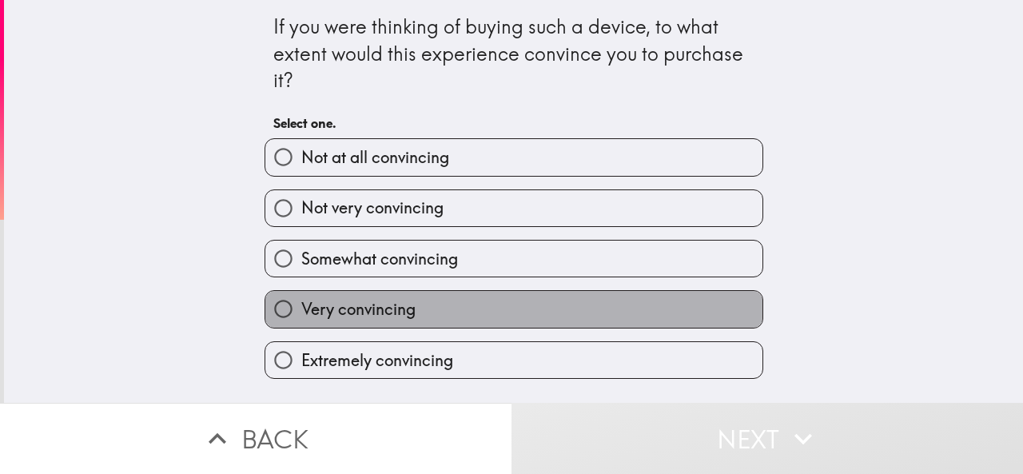
click at [396, 304] on span "Very convincing" at bounding box center [358, 309] width 114 height 22
click at [301, 304] on input "Very convincing" at bounding box center [283, 309] width 36 height 36
radio input "true"
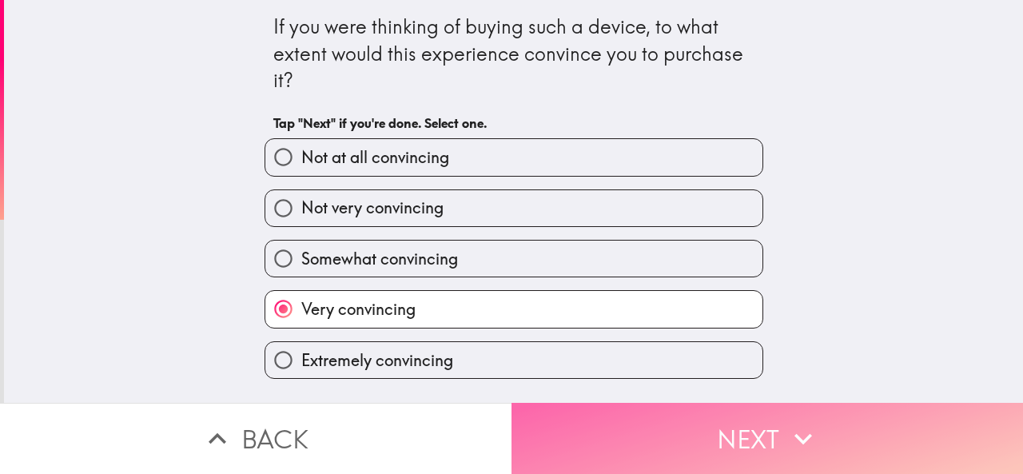
click at [543, 422] on button "Next" at bounding box center [768, 438] width 512 height 71
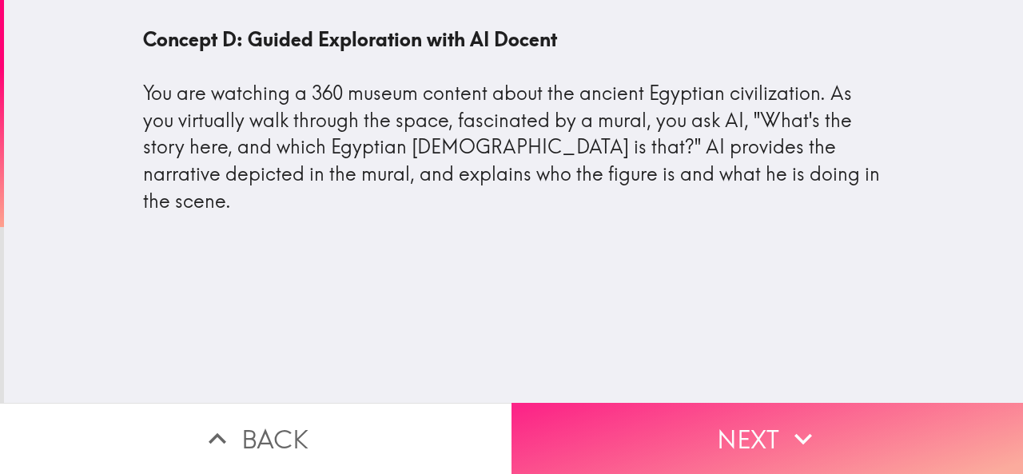
click at [594, 418] on button "Next" at bounding box center [768, 438] width 512 height 71
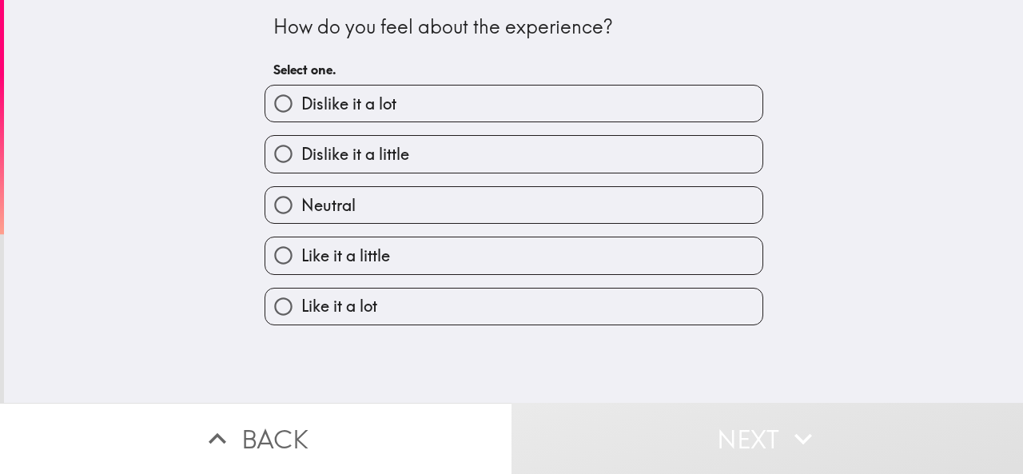
click at [359, 255] on span "Like it a little" at bounding box center [345, 256] width 89 height 22
click at [301, 255] on input "Like it a little" at bounding box center [283, 255] width 36 height 36
radio input "true"
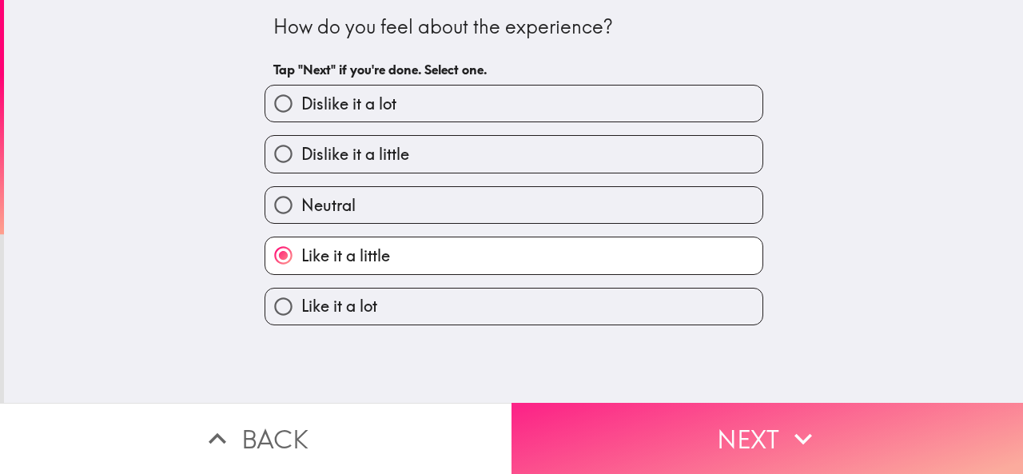
click at [560, 429] on button "Next" at bounding box center [768, 438] width 512 height 71
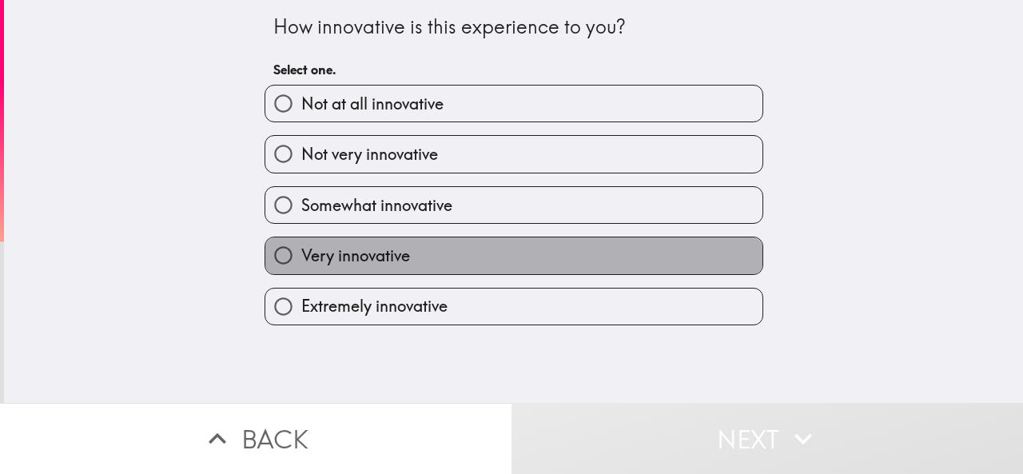
click at [395, 253] on span "Very innovative" at bounding box center [355, 256] width 109 height 22
click at [301, 253] on input "Very innovative" at bounding box center [283, 255] width 36 height 36
radio input "true"
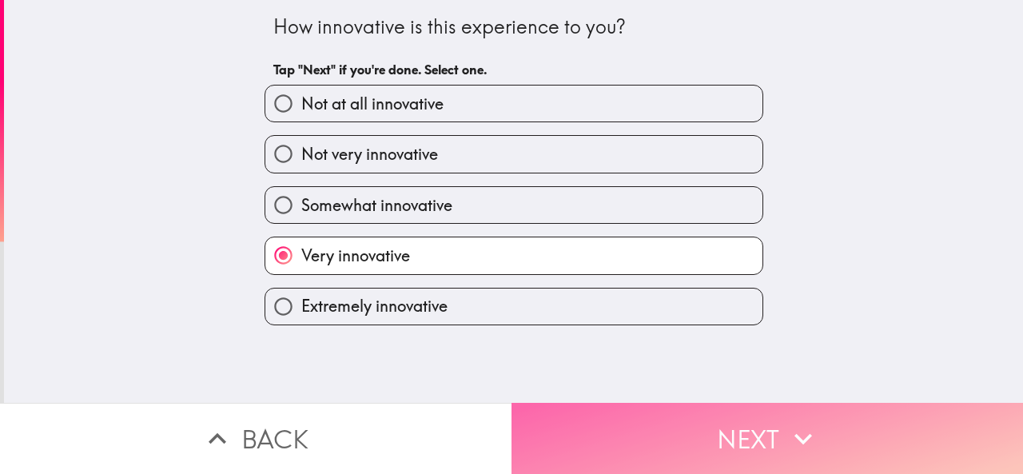
click at [598, 422] on button "Next" at bounding box center [768, 438] width 512 height 71
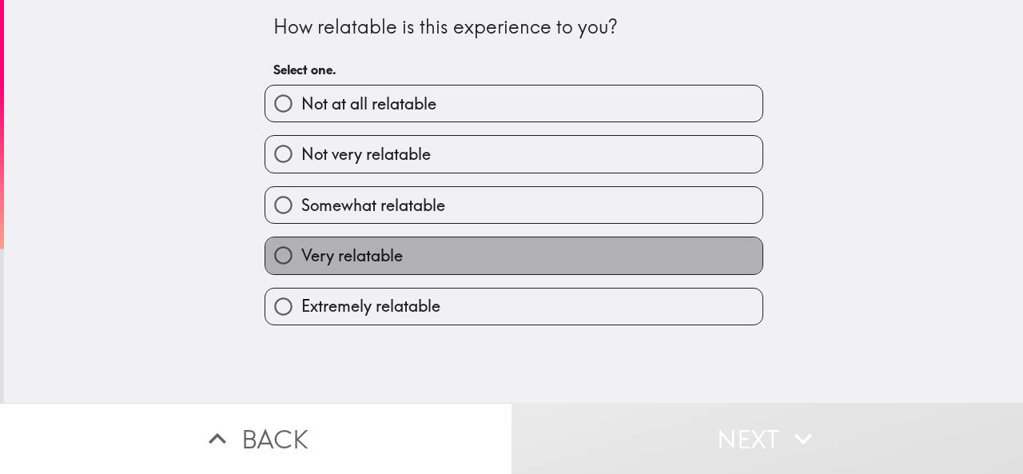
click at [335, 247] on span "Very relatable" at bounding box center [352, 256] width 102 height 22
click at [301, 247] on input "Very relatable" at bounding box center [283, 255] width 36 height 36
radio input "true"
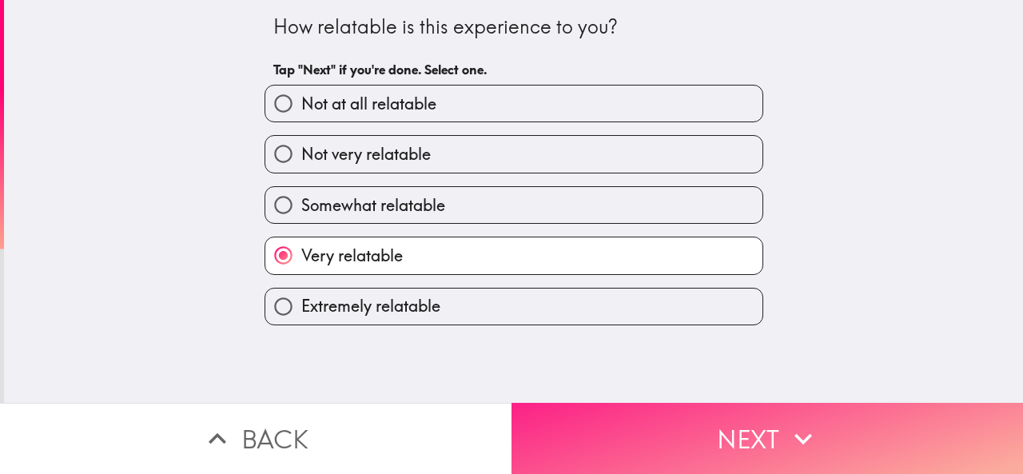
click at [569, 425] on button "Next" at bounding box center [768, 438] width 512 height 71
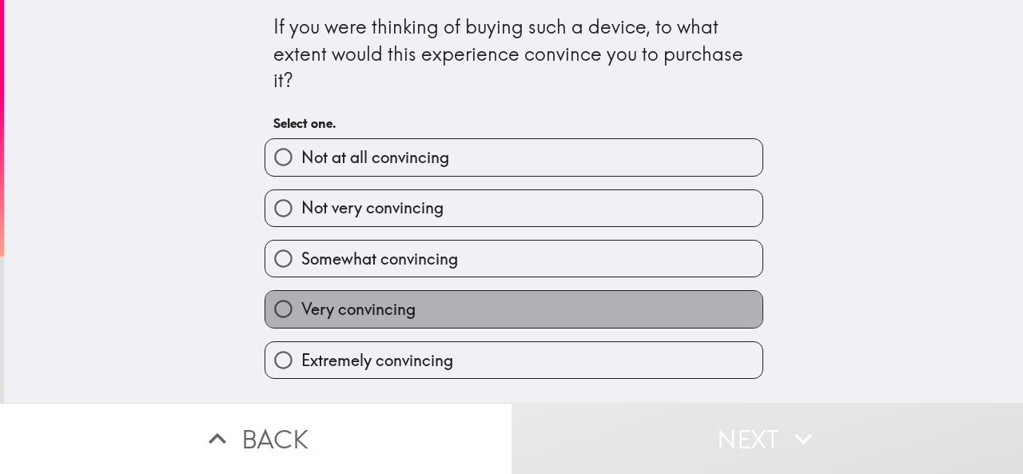
click at [414, 312] on label "Very convincing" at bounding box center [513, 309] width 497 height 36
click at [301, 312] on input "Very convincing" at bounding box center [283, 309] width 36 height 36
radio input "true"
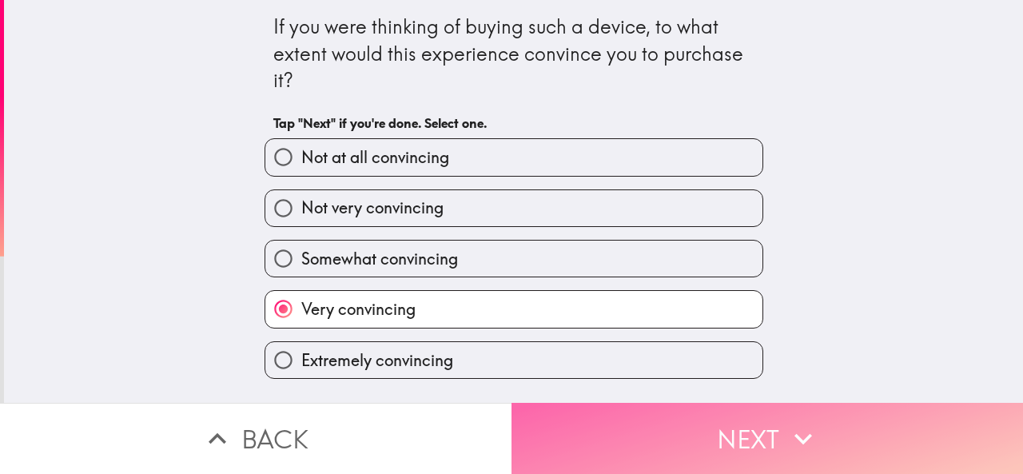
click at [599, 428] on button "Next" at bounding box center [768, 438] width 512 height 71
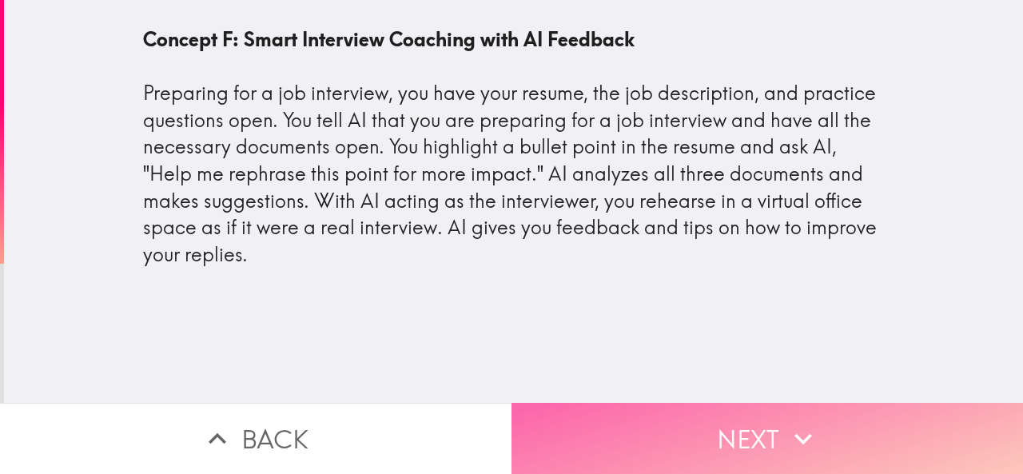
click at [609, 431] on button "Next" at bounding box center [768, 438] width 512 height 71
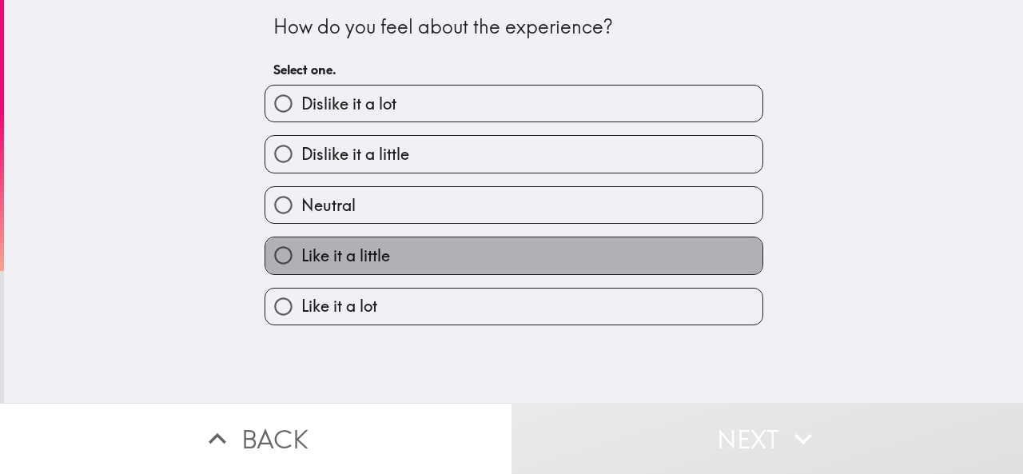
click at [406, 261] on label "Like it a little" at bounding box center [513, 255] width 497 height 36
click at [301, 261] on input "Like it a little" at bounding box center [283, 255] width 36 height 36
radio input "true"
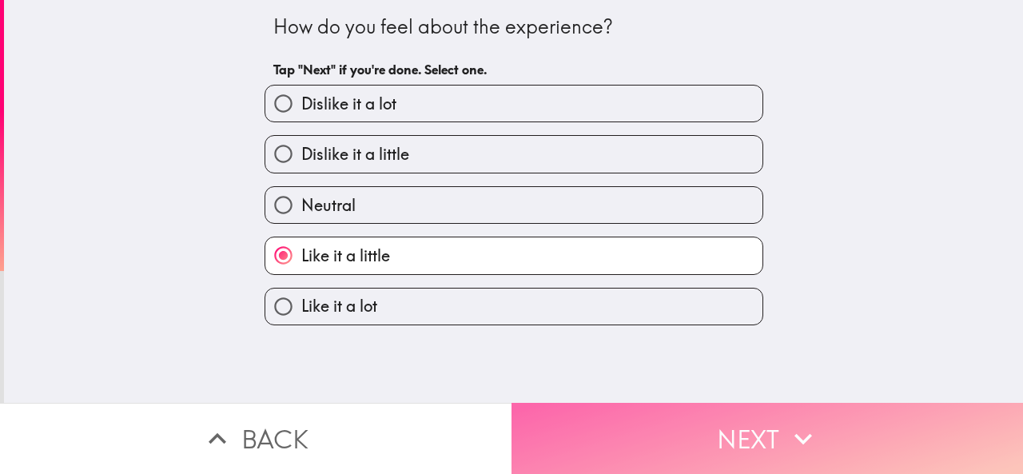
click at [615, 444] on button "Next" at bounding box center [768, 438] width 512 height 71
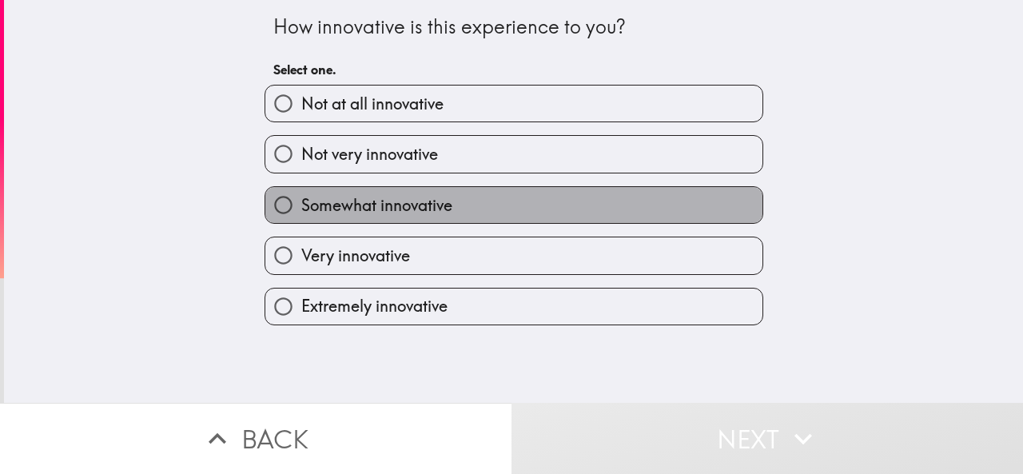
click at [424, 221] on label "Somewhat innovative" at bounding box center [513, 205] width 497 height 36
click at [301, 221] on input "Somewhat innovative" at bounding box center [283, 205] width 36 height 36
radio input "true"
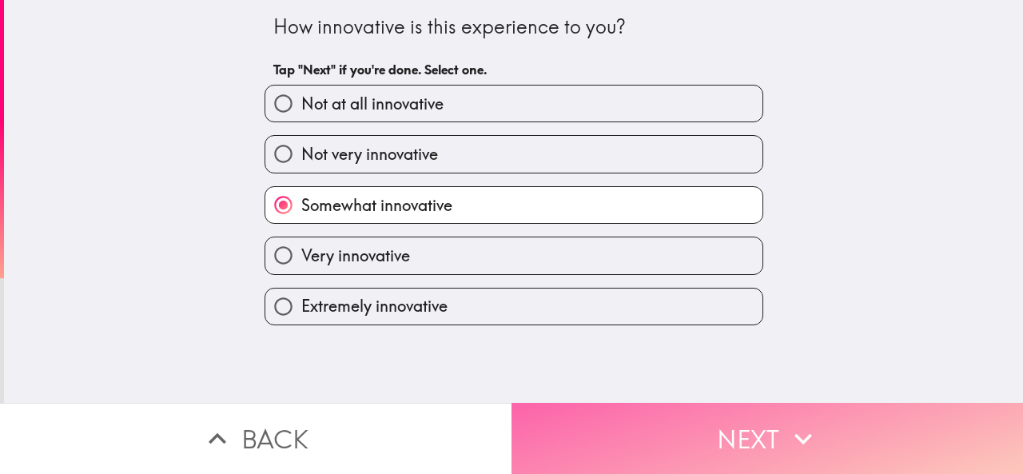
click at [655, 424] on button "Next" at bounding box center [768, 438] width 512 height 71
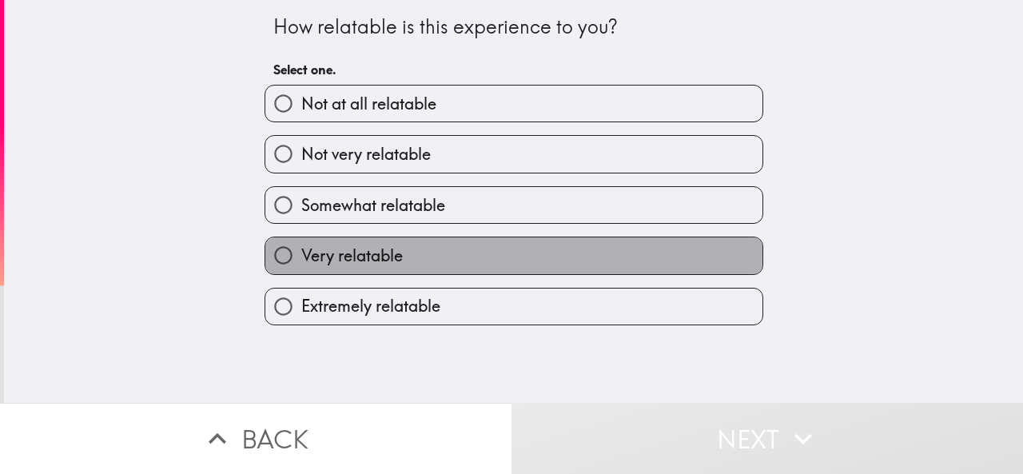
click at [392, 257] on span "Very relatable" at bounding box center [352, 256] width 102 height 22
click at [301, 257] on input "Very relatable" at bounding box center [283, 255] width 36 height 36
radio input "true"
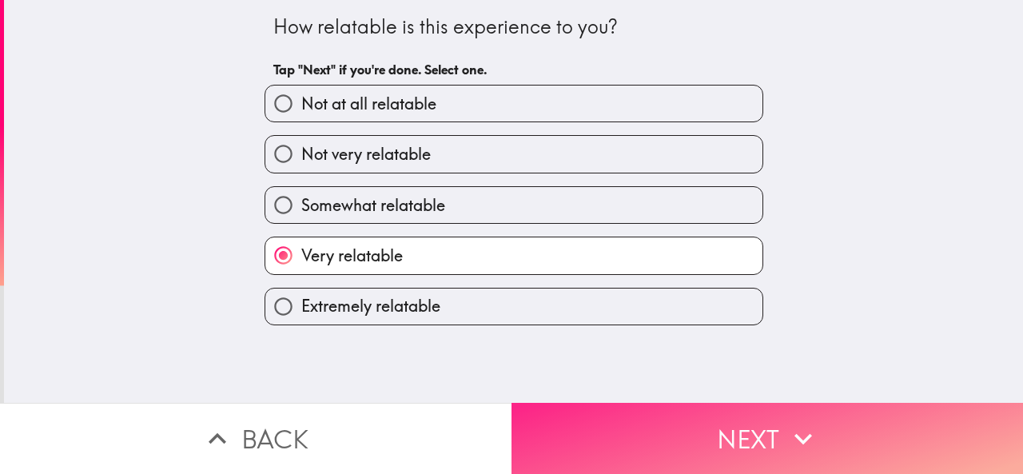
click at [645, 419] on button "Next" at bounding box center [768, 438] width 512 height 71
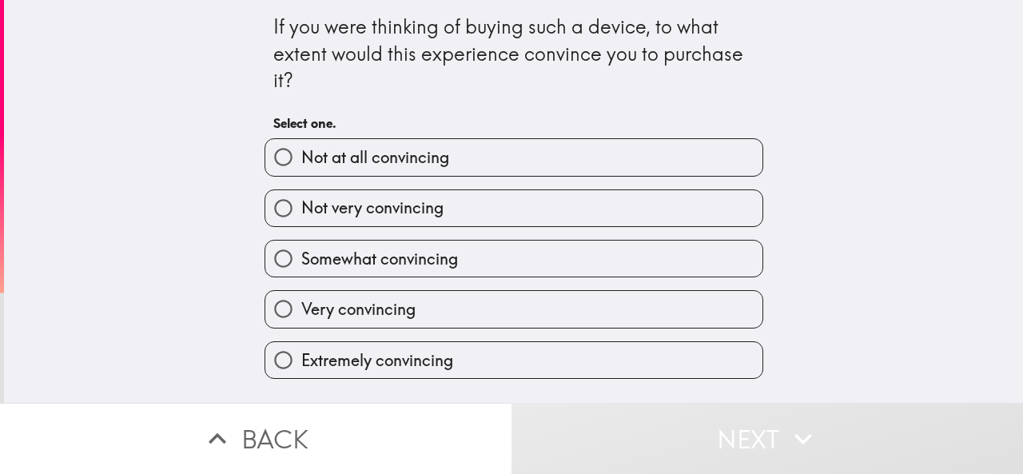
click at [422, 303] on label "Very convincing" at bounding box center [513, 309] width 497 height 36
click at [301, 303] on input "Very convincing" at bounding box center [283, 309] width 36 height 36
radio input "true"
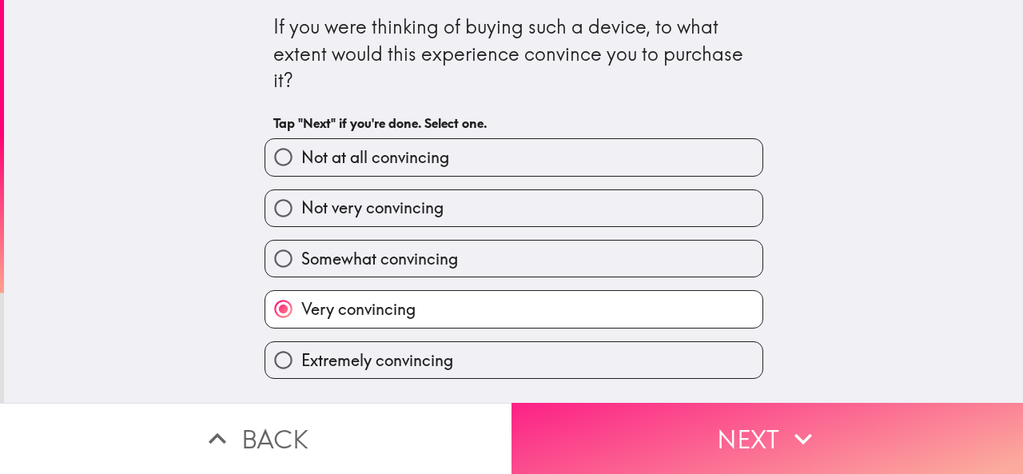
click at [614, 420] on button "Next" at bounding box center [768, 438] width 512 height 71
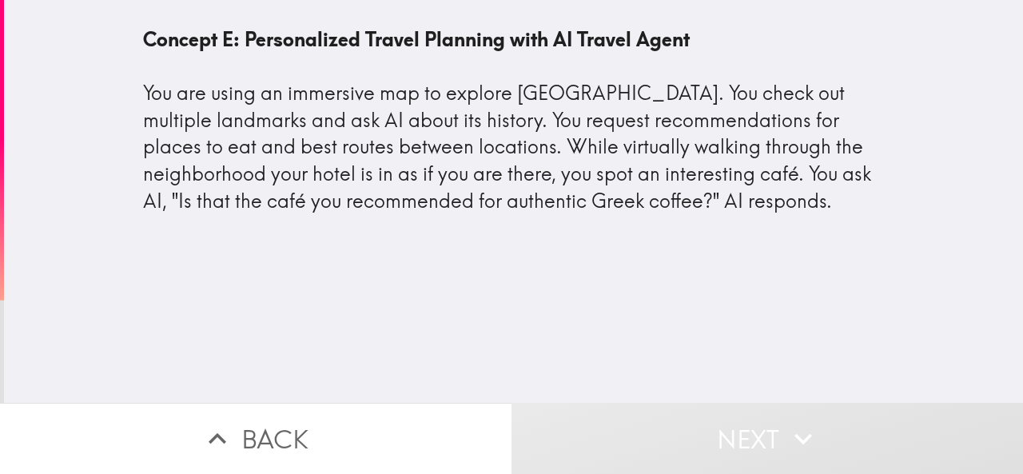
click at [436, 306] on div "Concept E: Personalized Travel Planning with AI Travel Agent You are using an i…" at bounding box center [513, 201] width 1019 height 403
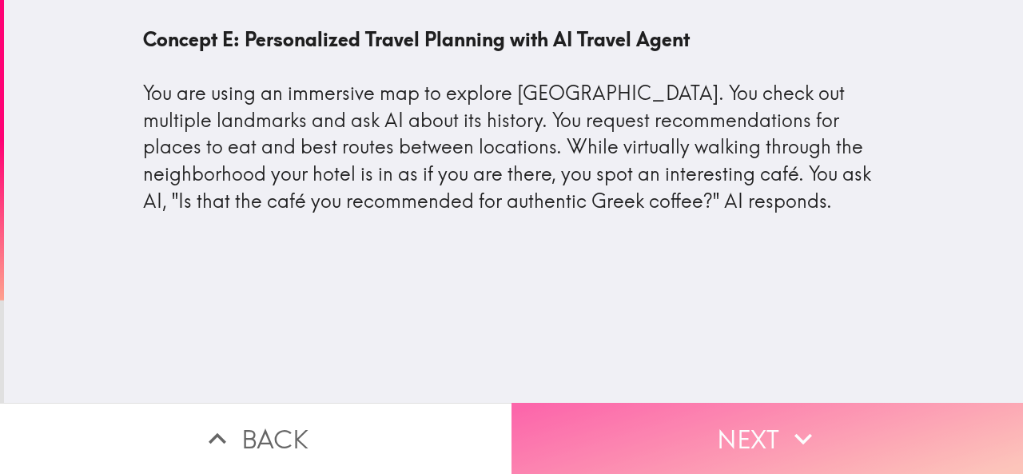
click at [622, 434] on button "Next" at bounding box center [768, 438] width 512 height 71
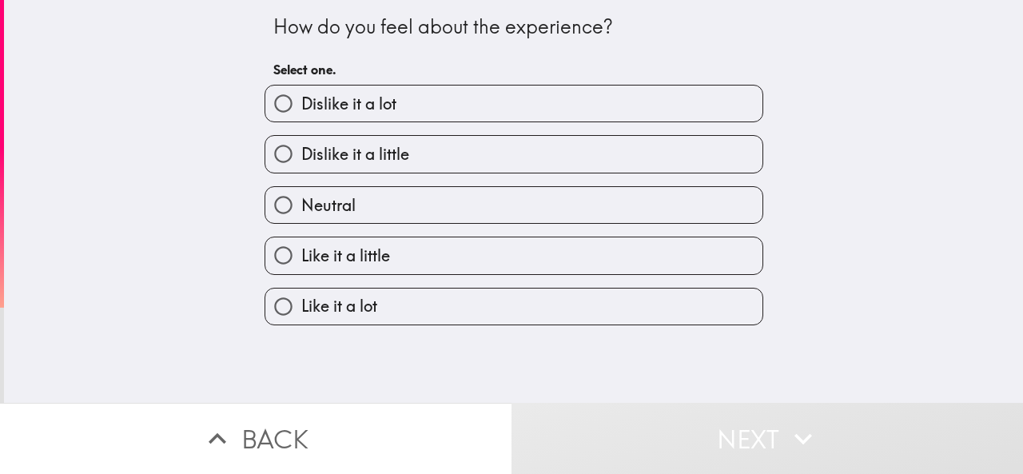
click at [372, 273] on label "Like it a little" at bounding box center [513, 255] width 497 height 36
click at [301, 273] on input "Like it a little" at bounding box center [283, 255] width 36 height 36
radio input "true"
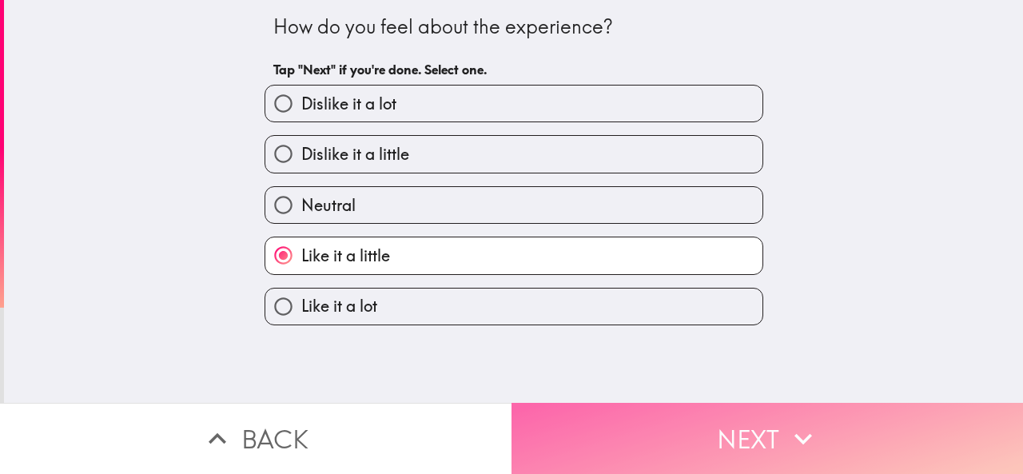
click at [595, 415] on button "Next" at bounding box center [768, 438] width 512 height 71
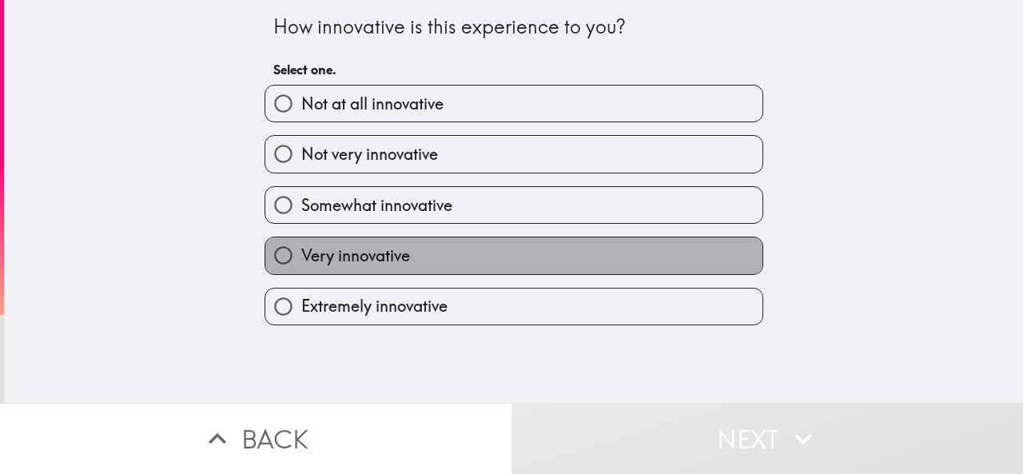
click at [352, 257] on span "Very innovative" at bounding box center [355, 256] width 109 height 22
click at [301, 257] on input "Very innovative" at bounding box center [283, 255] width 36 height 36
radio input "true"
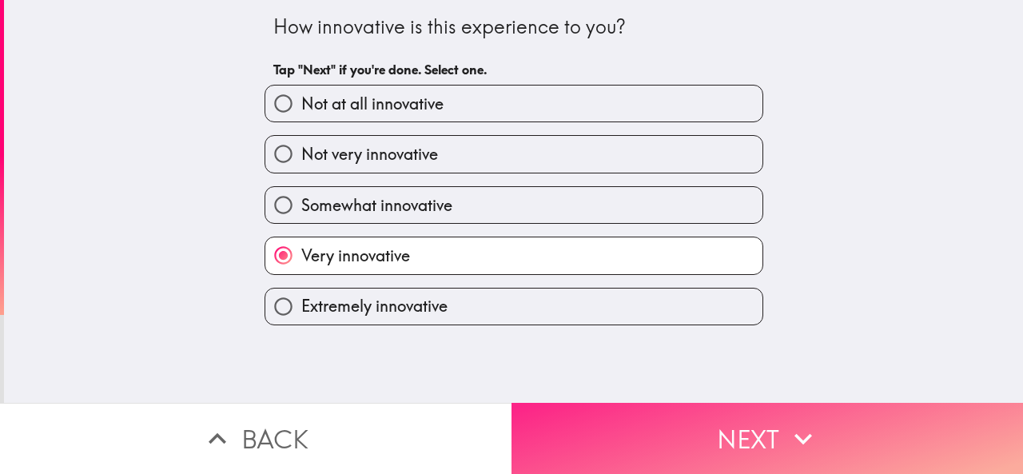
click at [575, 409] on button "Next" at bounding box center [768, 438] width 512 height 71
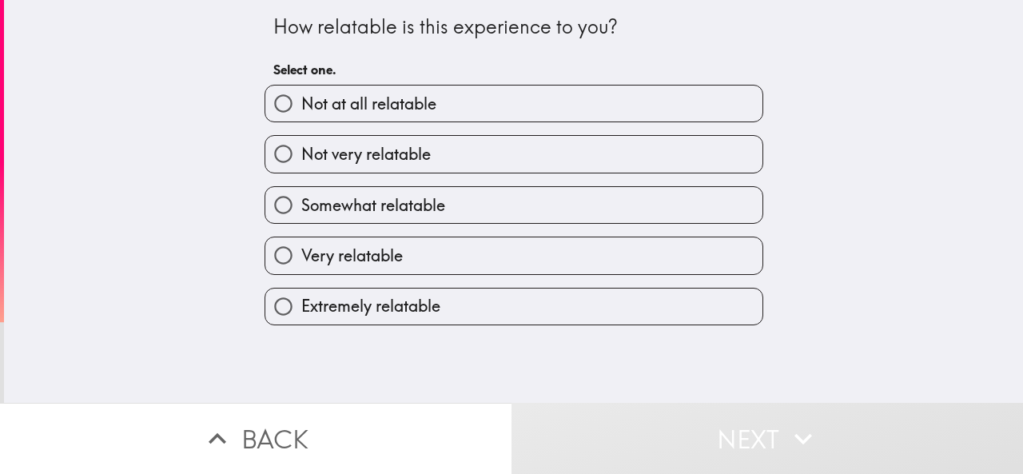
click at [272, 251] on input "Very relatable" at bounding box center [283, 255] width 36 height 36
radio input "true"
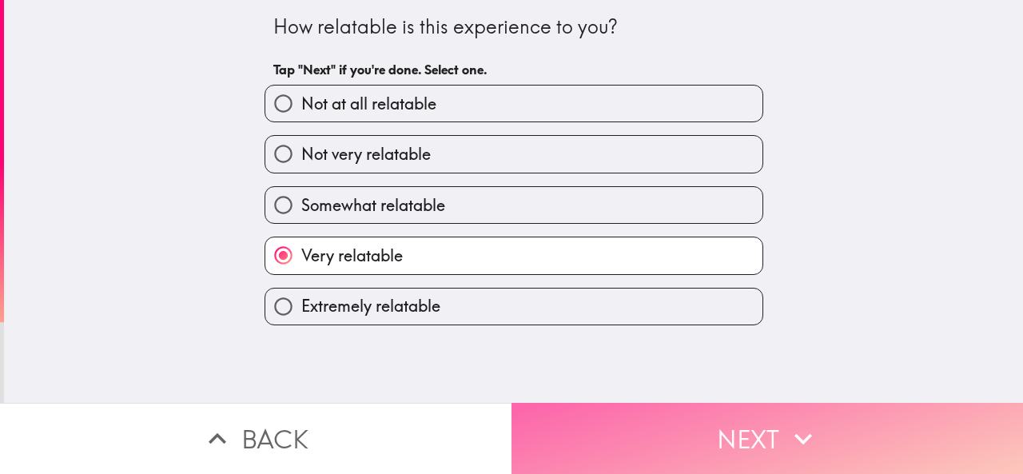
click at [579, 425] on button "Next" at bounding box center [768, 438] width 512 height 71
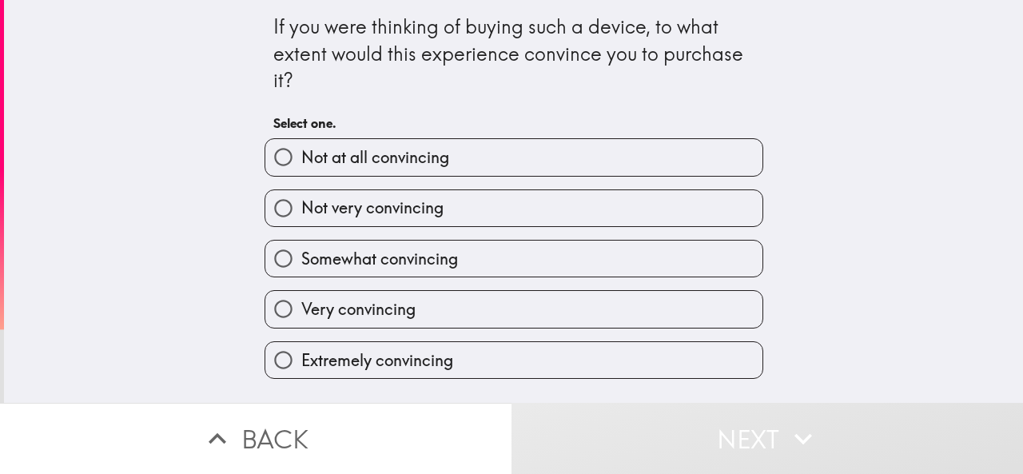
click at [366, 304] on span "Very convincing" at bounding box center [358, 309] width 114 height 22
click at [301, 304] on input "Very convincing" at bounding box center [283, 309] width 36 height 36
radio input "true"
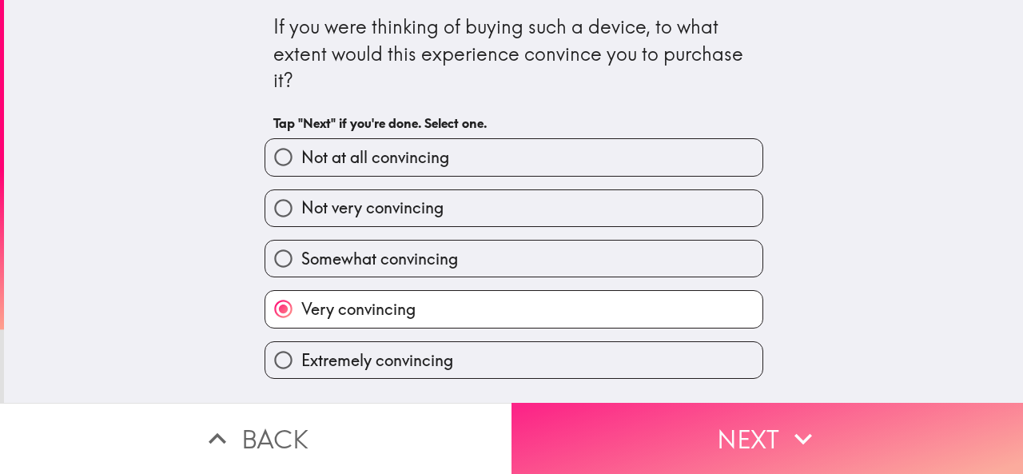
click at [558, 426] on button "Next" at bounding box center [768, 438] width 512 height 71
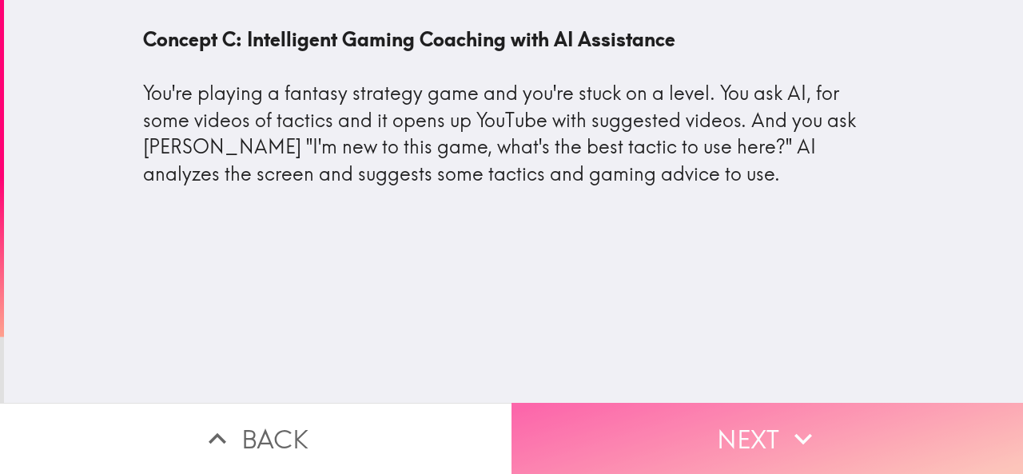
click at [581, 421] on button "Next" at bounding box center [768, 438] width 512 height 71
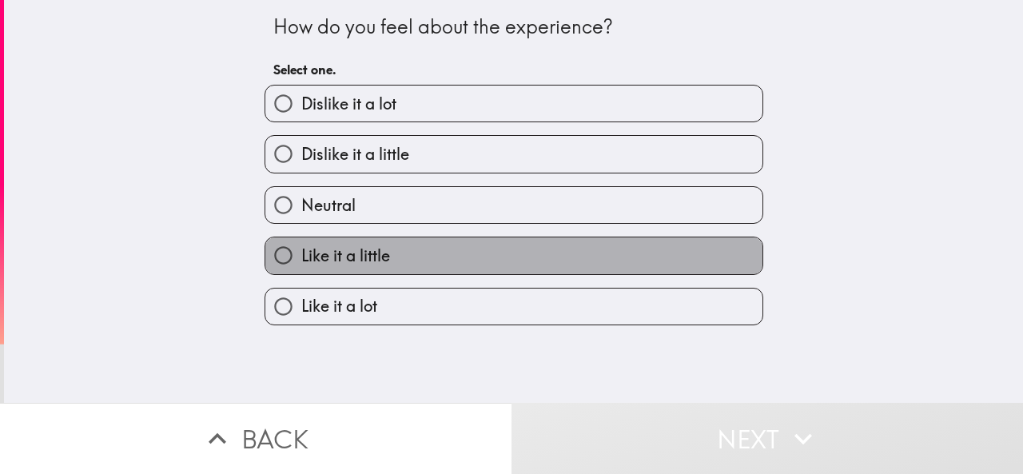
click at [347, 251] on span "Like it a little" at bounding box center [345, 256] width 89 height 22
click at [301, 251] on input "Like it a little" at bounding box center [283, 255] width 36 height 36
radio input "true"
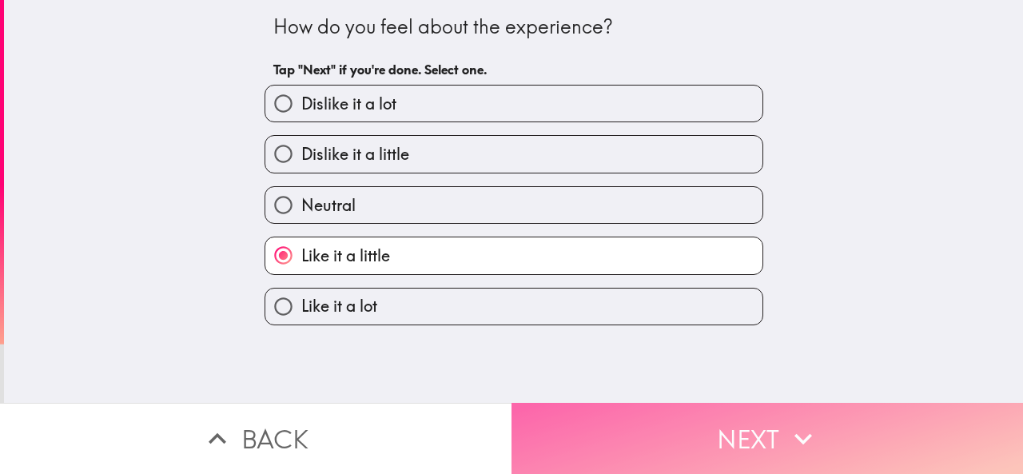
click at [599, 426] on button "Next" at bounding box center [768, 438] width 512 height 71
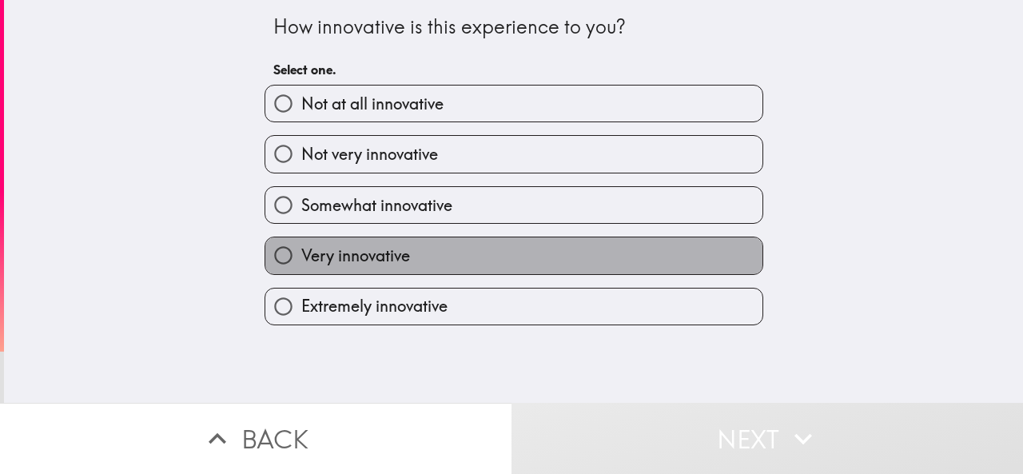
click at [423, 253] on label "Very innovative" at bounding box center [513, 255] width 497 height 36
click at [301, 253] on input "Very innovative" at bounding box center [283, 255] width 36 height 36
radio input "true"
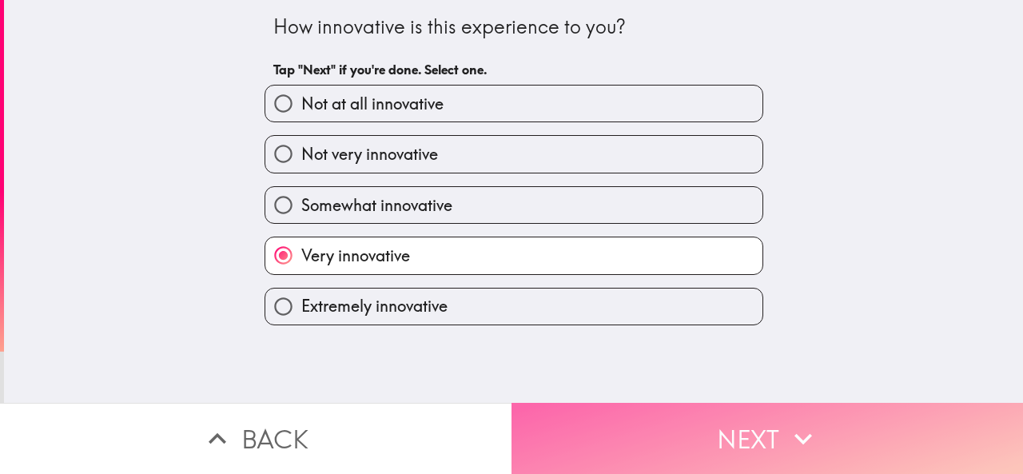
click at [638, 413] on button "Next" at bounding box center [768, 438] width 512 height 71
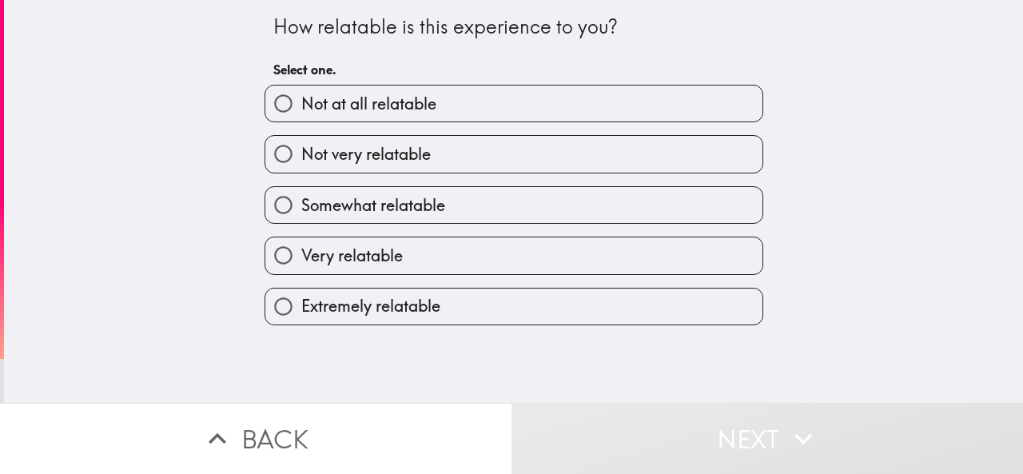
click at [404, 260] on label "Very relatable" at bounding box center [513, 255] width 497 height 36
click at [301, 260] on input "Very relatable" at bounding box center [283, 255] width 36 height 36
radio input "true"
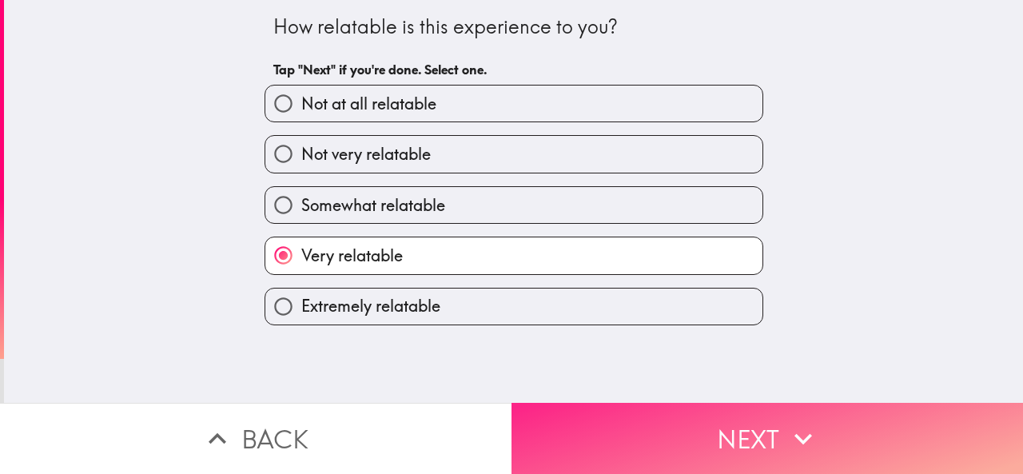
click at [588, 410] on button "Next" at bounding box center [768, 438] width 512 height 71
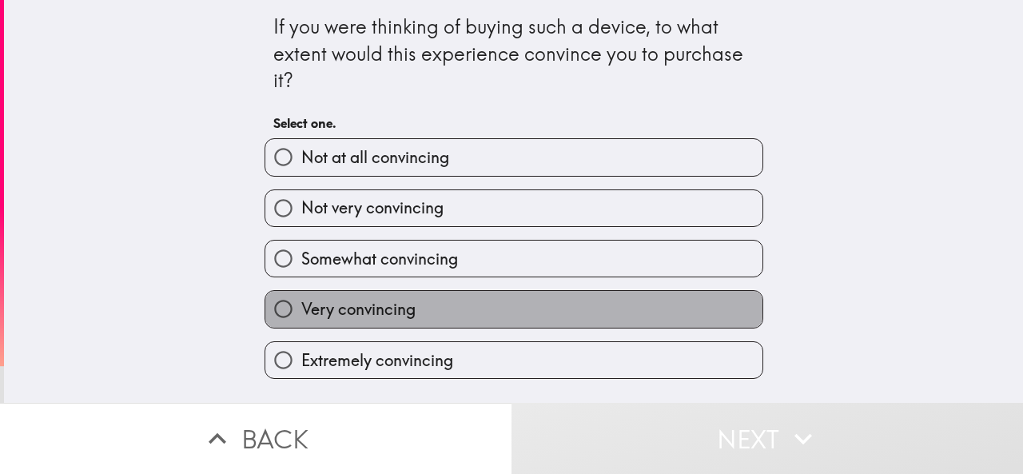
click at [423, 311] on label "Very convincing" at bounding box center [513, 309] width 497 height 36
click at [301, 311] on input "Very convincing" at bounding box center [283, 309] width 36 height 36
radio input "true"
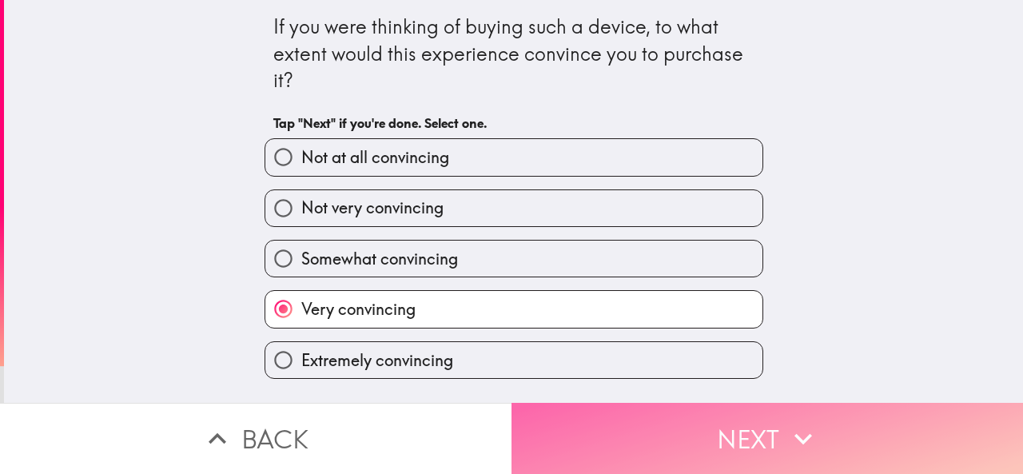
click at [578, 419] on button "Next" at bounding box center [768, 438] width 512 height 71
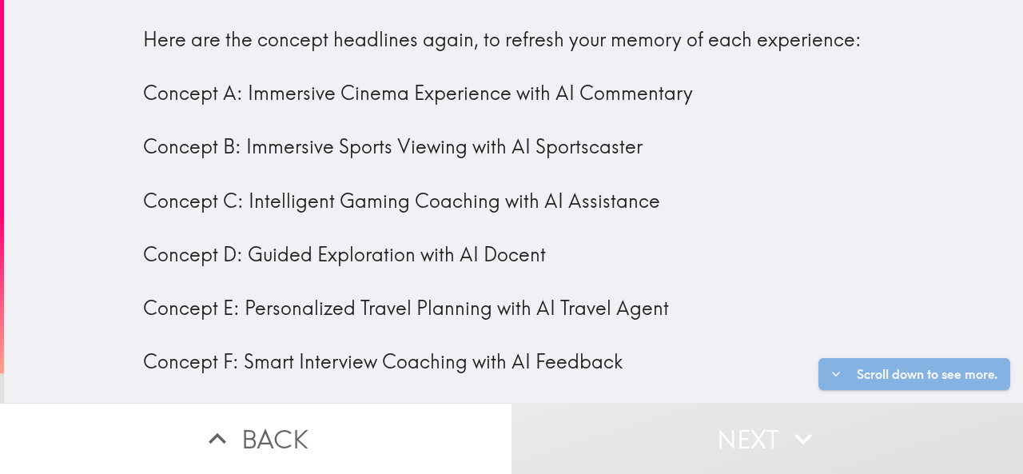
click at [383, 263] on div "Here are the concept headlines again, to refresh your memory of each experience…" at bounding box center [514, 227] width 742 height 403
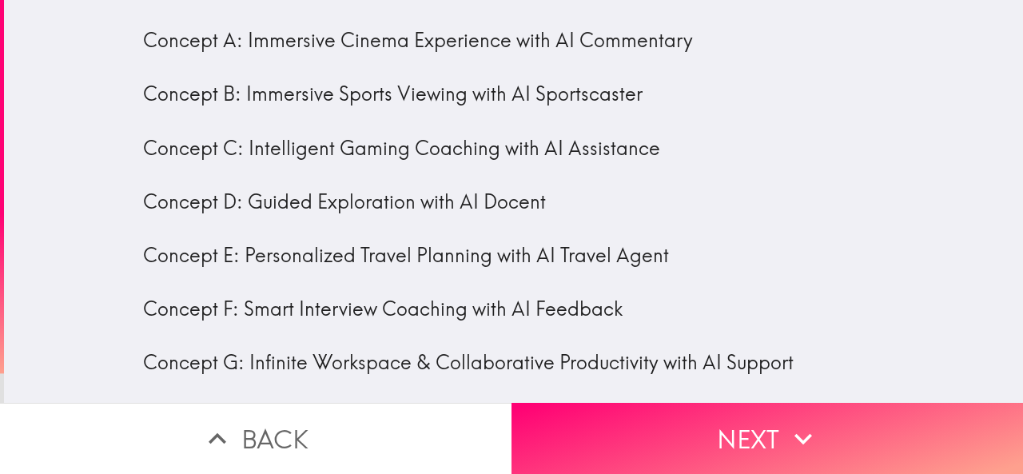
scroll to position [64, 0]
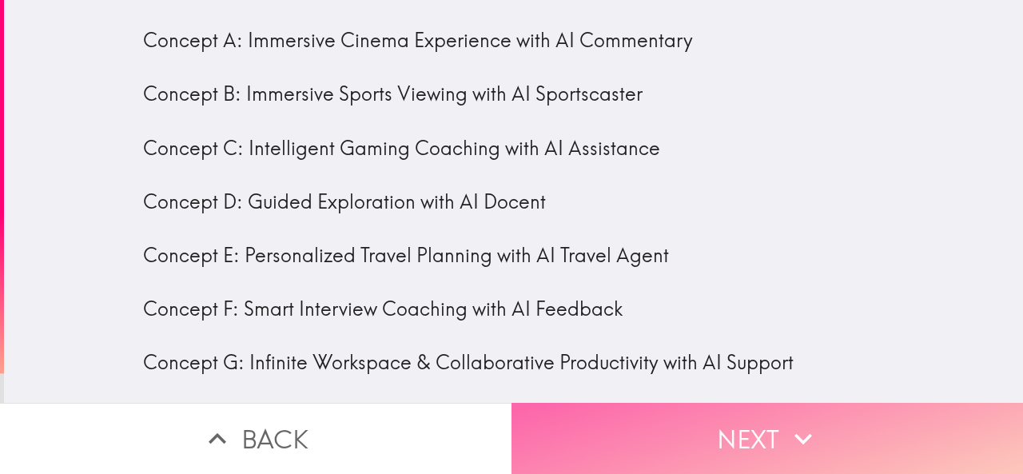
click at [729, 420] on button "Next" at bounding box center [768, 438] width 512 height 71
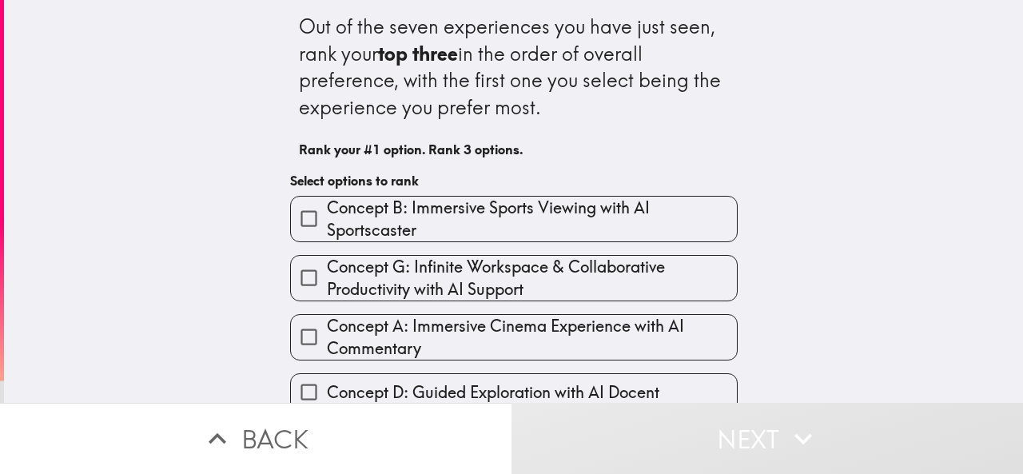
click at [564, 223] on span "Concept B: Immersive Sports Viewing with AI Sportscaster" at bounding box center [532, 219] width 410 height 45
click at [327, 223] on input "Concept B: Immersive Sports Viewing with AI Sportscaster" at bounding box center [309, 219] width 36 height 36
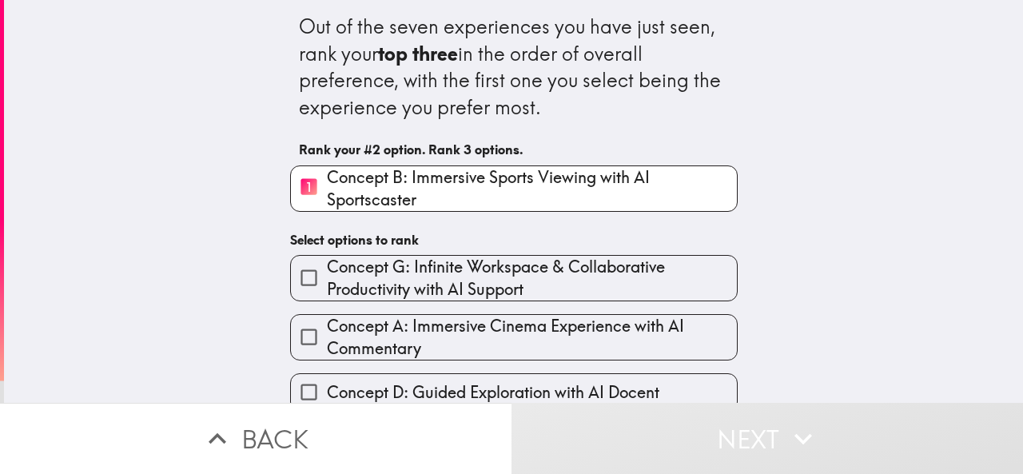
click at [579, 325] on span "Concept A: Immersive Cinema Experience with AI Commentary" at bounding box center [532, 337] width 410 height 45
click at [327, 325] on input "Concept A: Immersive Cinema Experience with AI Commentary" at bounding box center [309, 337] width 36 height 36
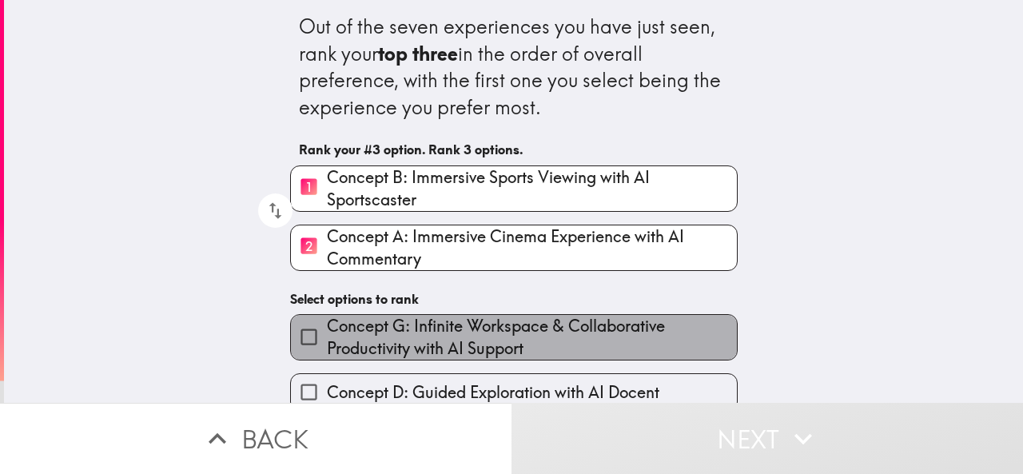
click at [555, 341] on span "Concept G: Infinite Workspace & Collaborative Productivity with AI Support" at bounding box center [532, 337] width 410 height 45
click at [327, 341] on input "Concept G: Infinite Workspace & Collaborative Productivity with AI Support" at bounding box center [309, 337] width 36 height 36
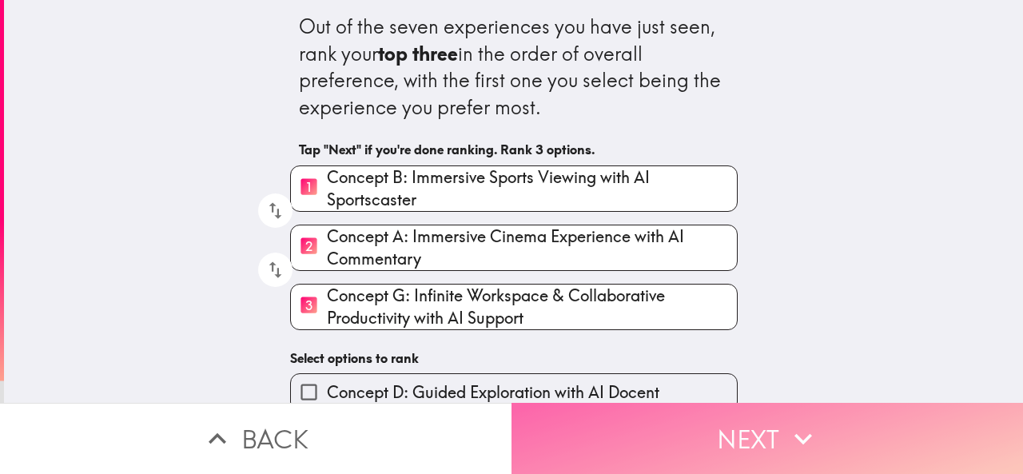
click at [676, 432] on button "Next" at bounding box center [768, 438] width 512 height 71
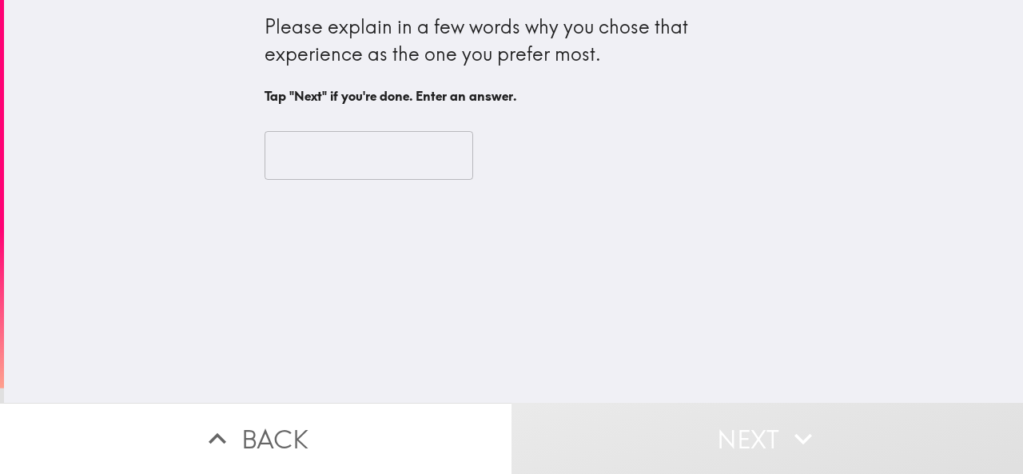
click at [348, 162] on input "text" at bounding box center [369, 156] width 209 height 50
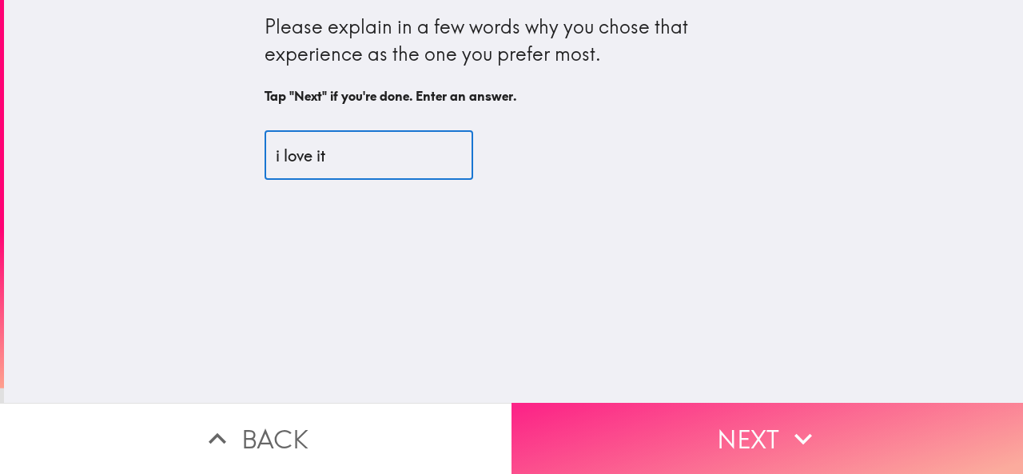
type input "i love it"
click at [725, 410] on button "Next" at bounding box center [768, 438] width 512 height 71
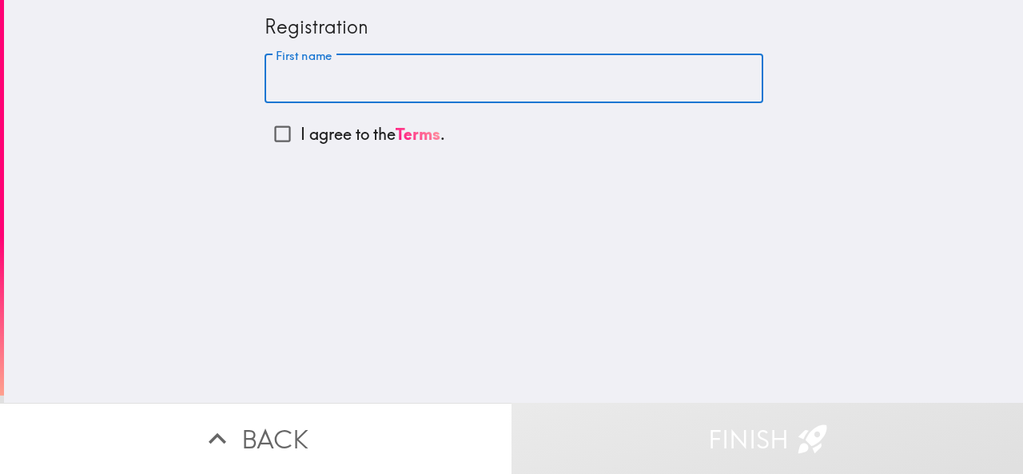
click at [294, 72] on input "First name" at bounding box center [514, 79] width 499 height 50
type input "ifeanyi"
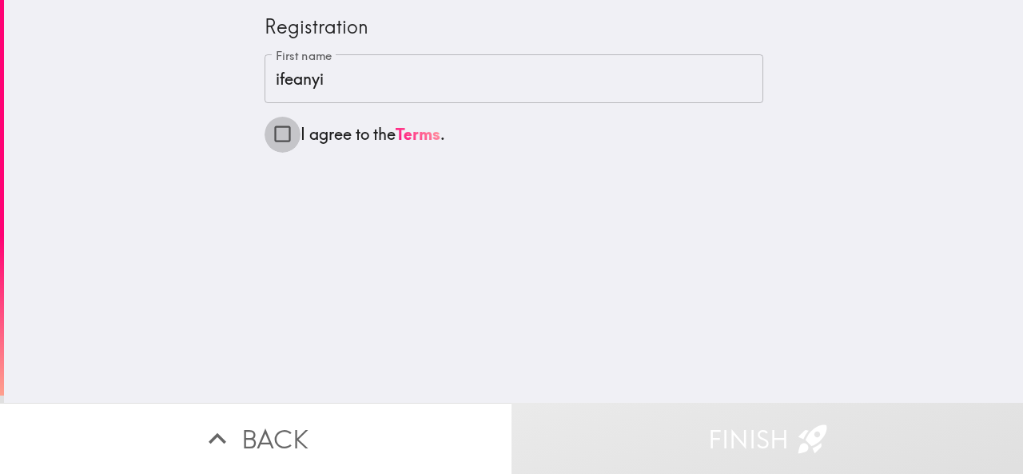
click at [267, 137] on input "I agree to the Terms ." at bounding box center [283, 134] width 36 height 36
checkbox input "true"
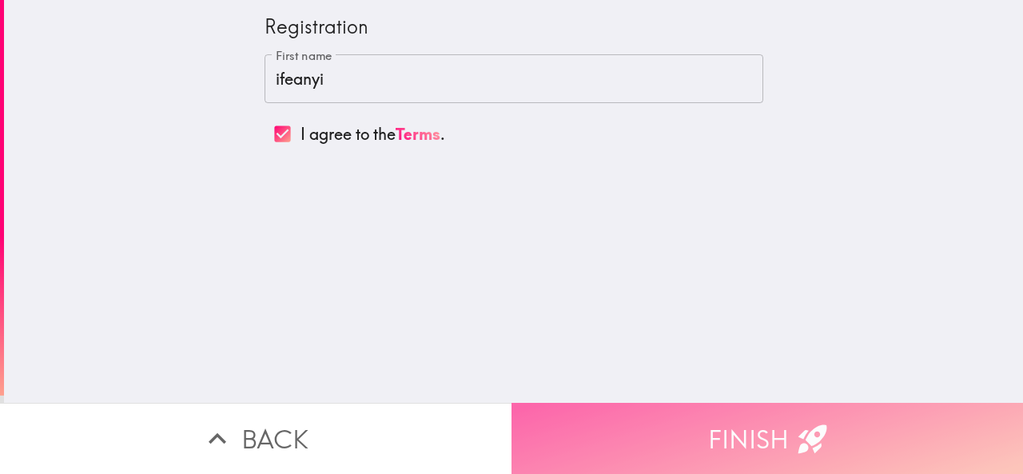
click at [643, 425] on button "Finish" at bounding box center [768, 438] width 512 height 71
